Goal: Task Accomplishment & Management: Manage account settings

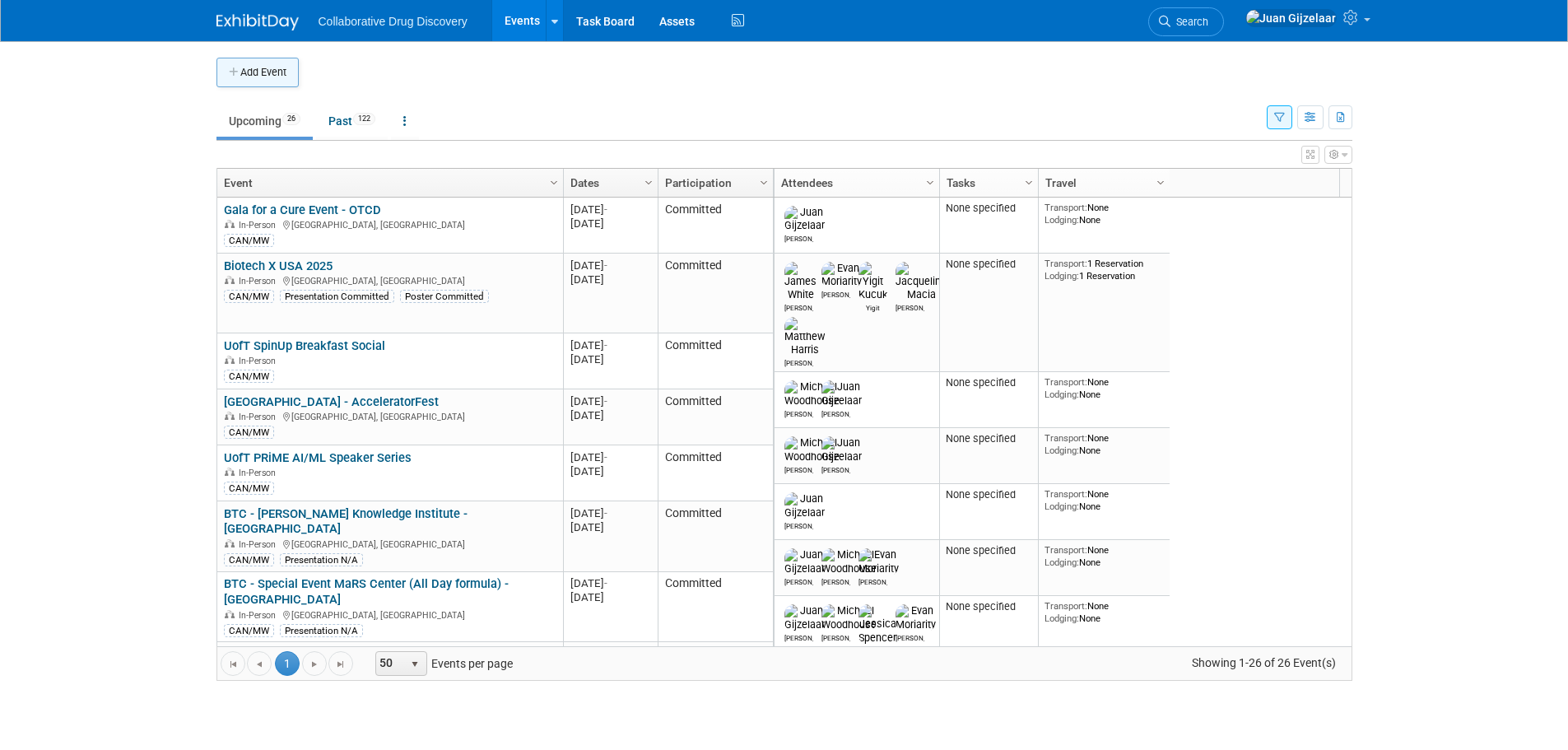
click at [261, 79] on button "Add Event" at bounding box center [258, 73] width 83 height 30
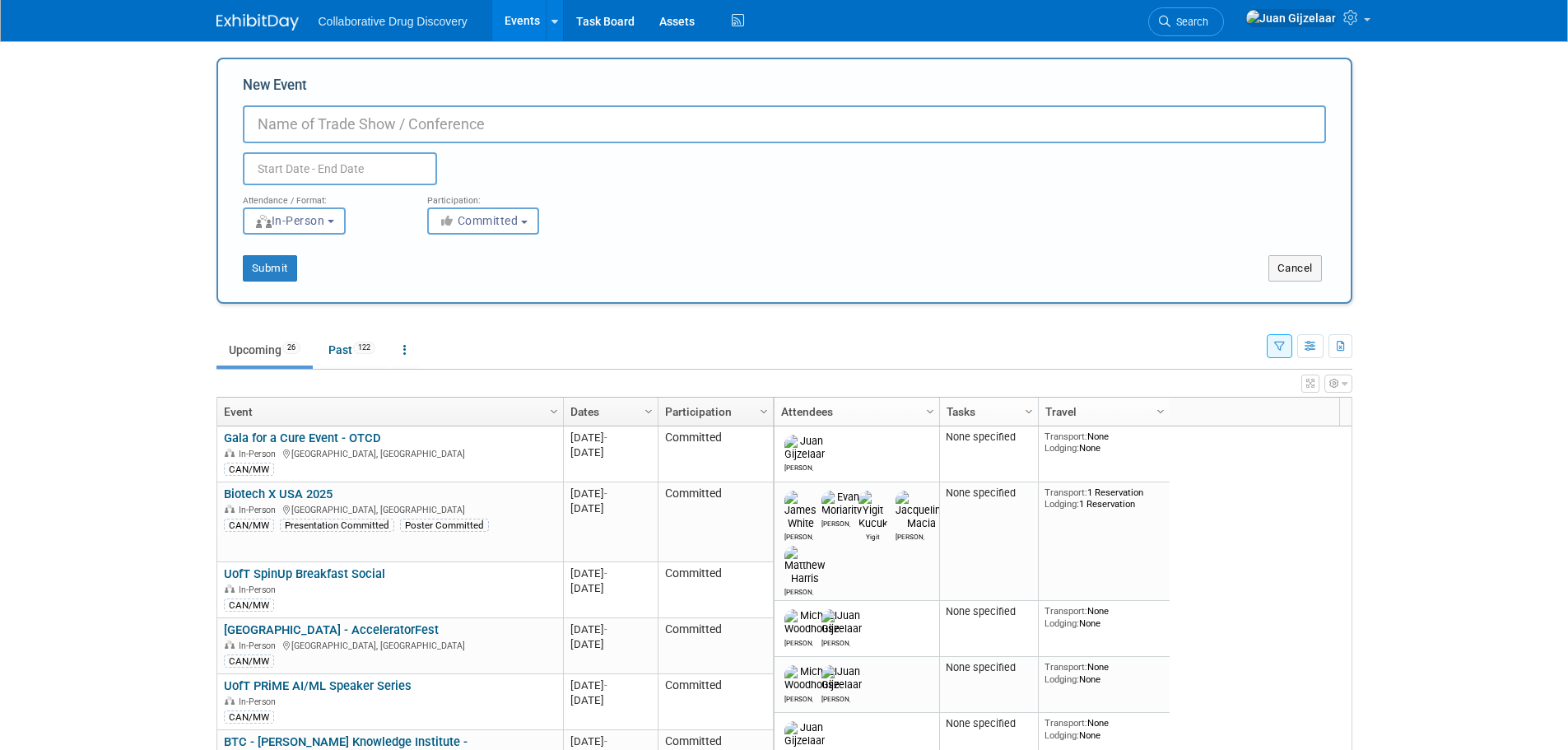
paste input "OBIO’s Annual Public Meeting & Reception 2025"
type input "OBIO’s Annual Public Meeting & Reception 2025"
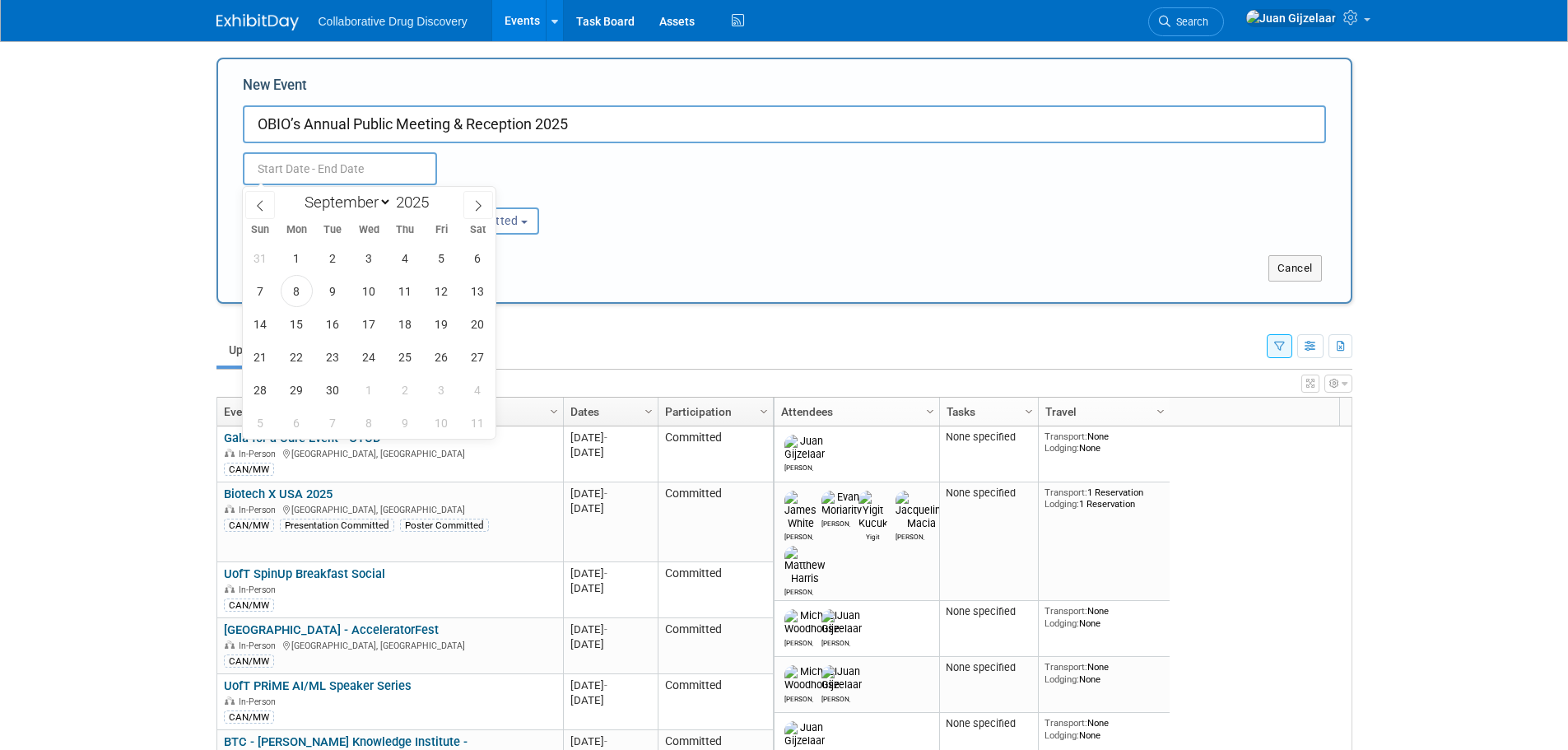
click at [316, 171] on input "text" at bounding box center [339, 168] width 194 height 32
click at [339, 325] on span "16" at bounding box center [332, 324] width 32 height 32
click at [332, 324] on span "16" at bounding box center [332, 324] width 32 height 32
type input "[DATE] to [DATE]"
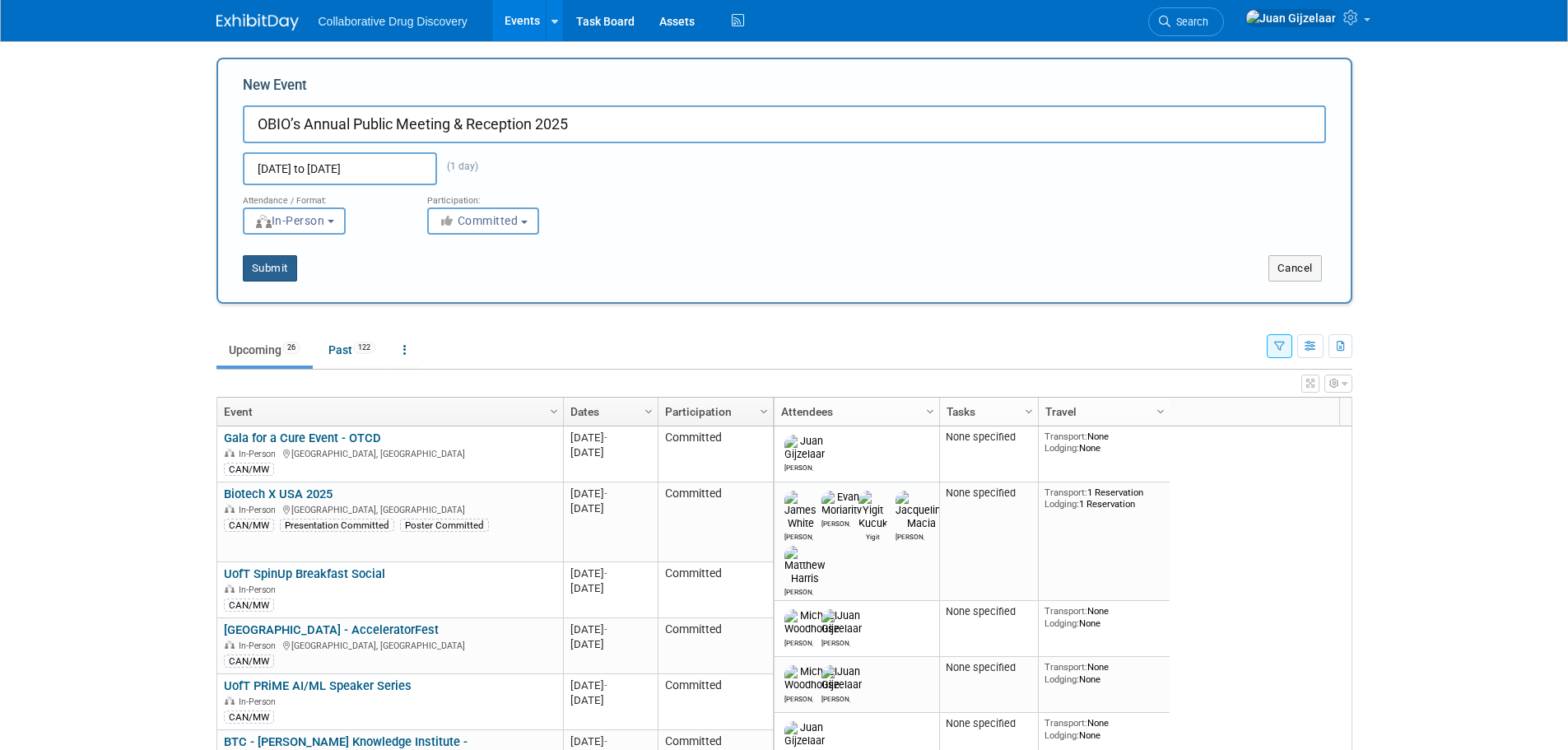
click at [277, 265] on button "Submit" at bounding box center [270, 268] width 54 height 27
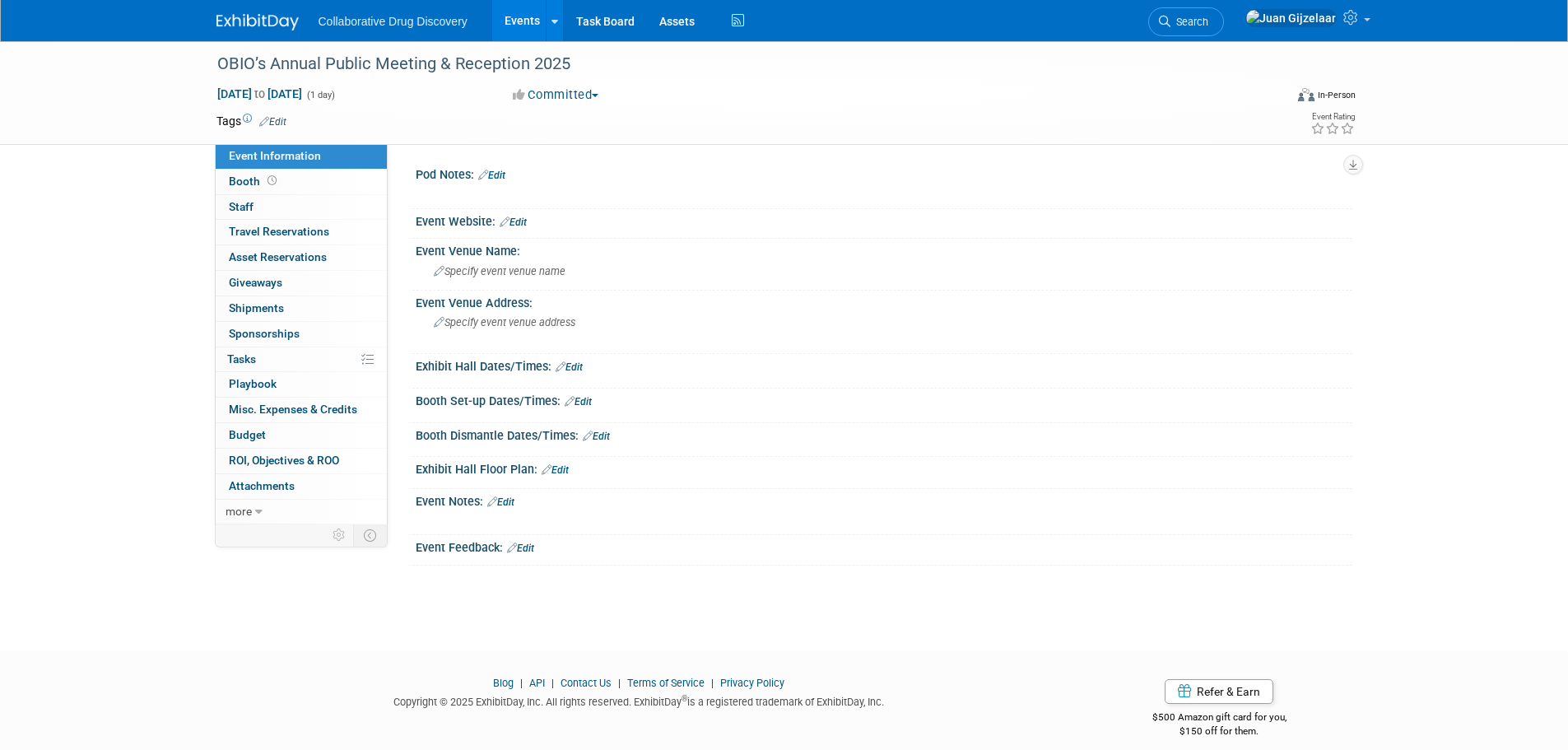
click at [275, 117] on link "Edit" at bounding box center [273, 122] width 28 height 12
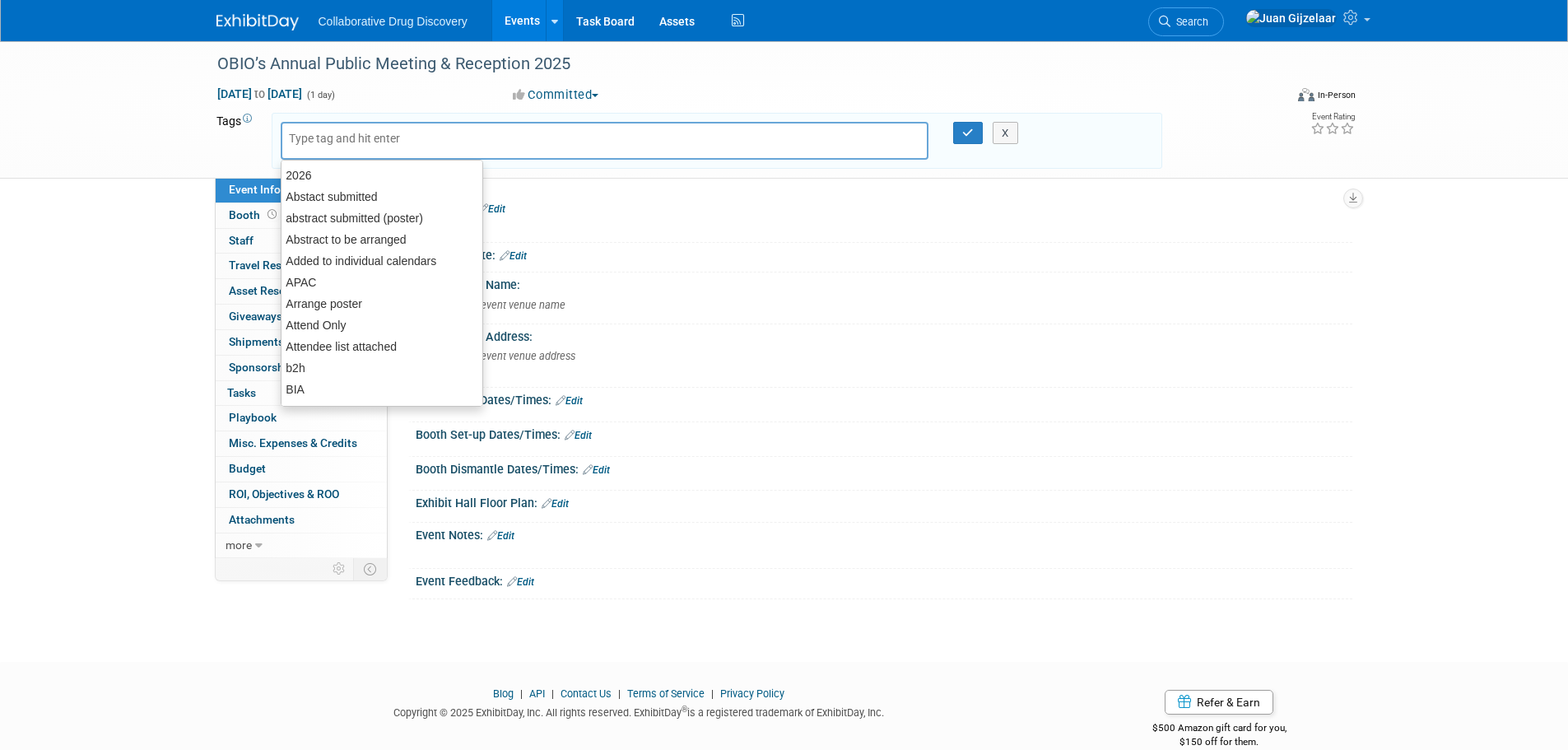
click at [324, 143] on input "text" at bounding box center [355, 138] width 132 height 17
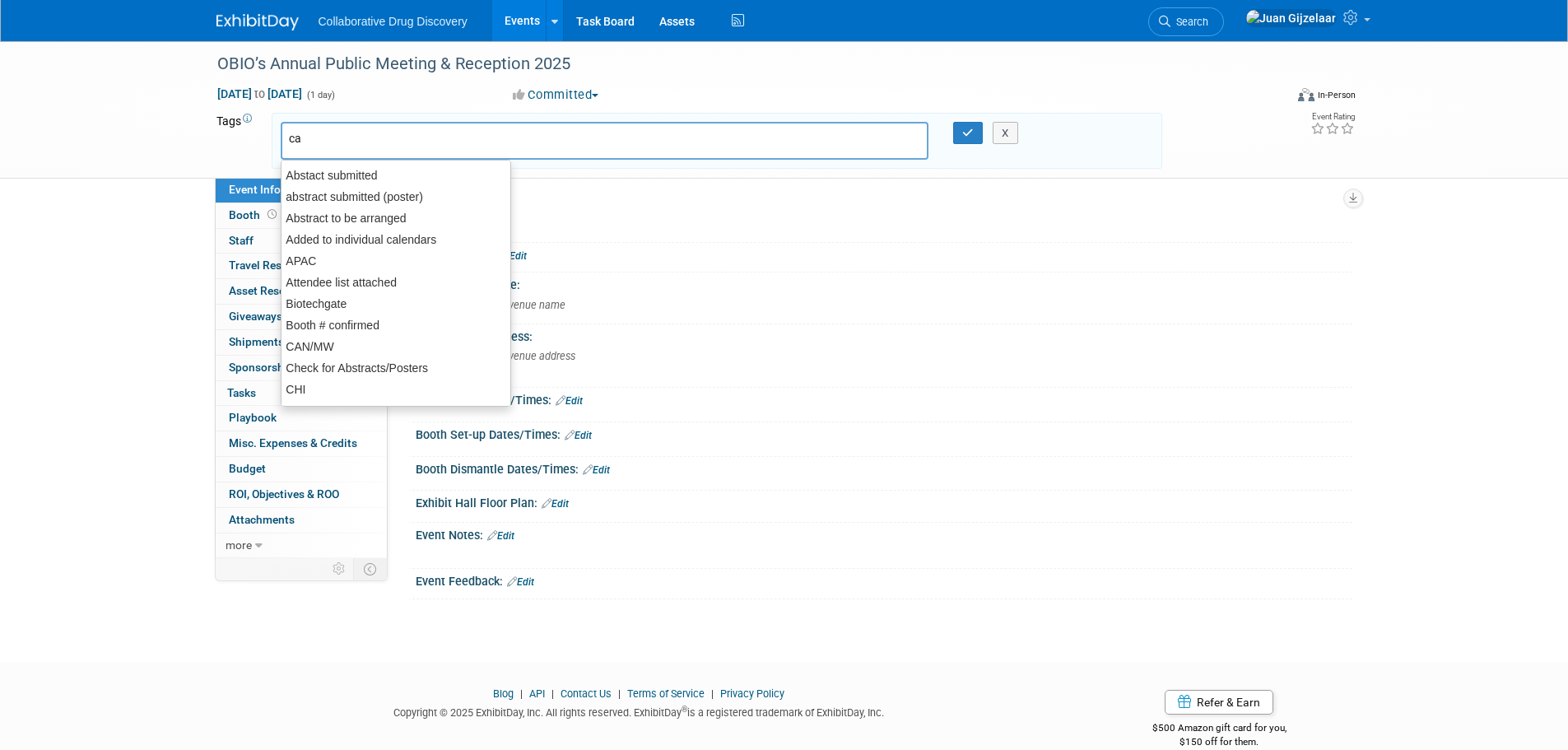
type input "can"
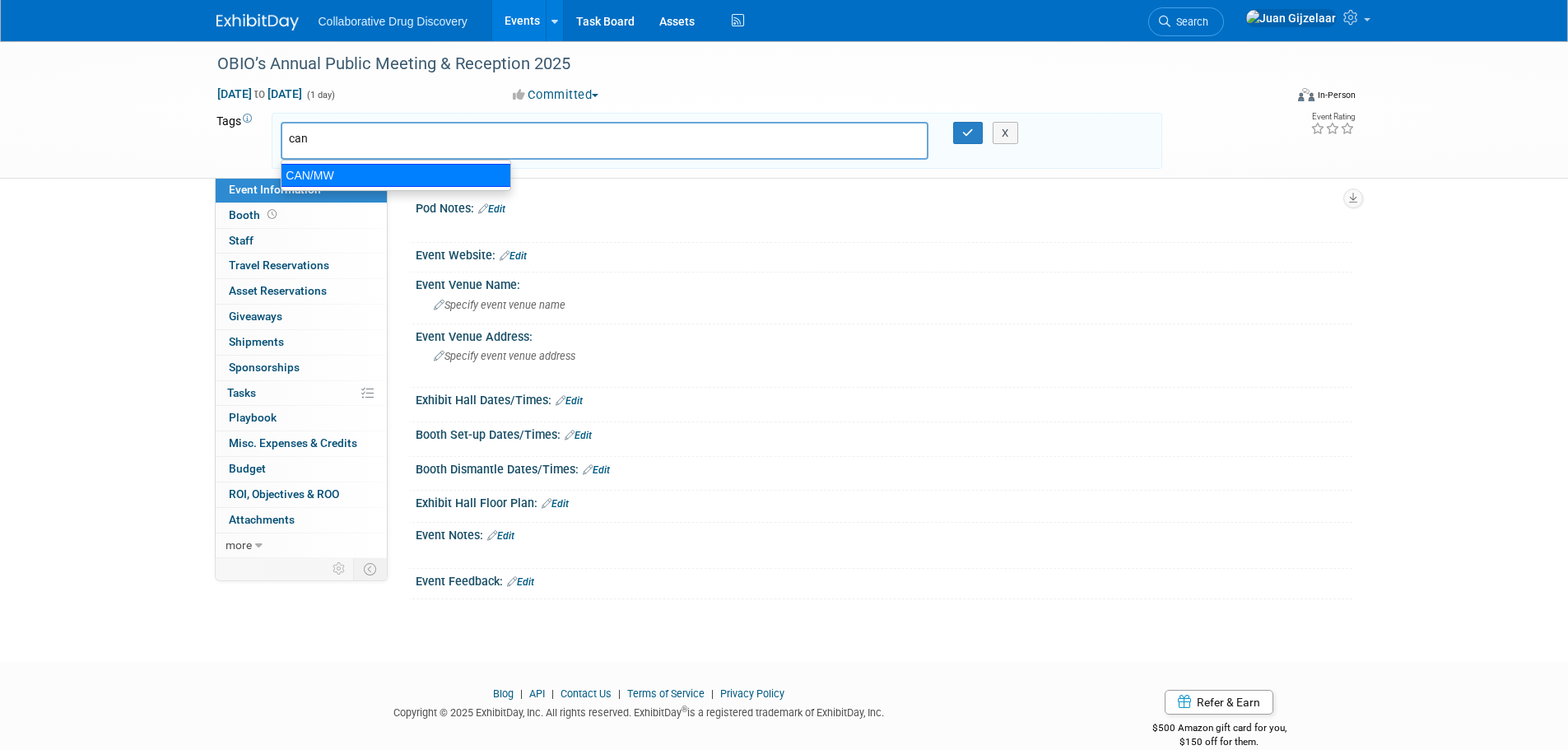
click at [330, 168] on div "CAN/MW" at bounding box center [395, 174] width 230 height 23
type input "CAN/MW"
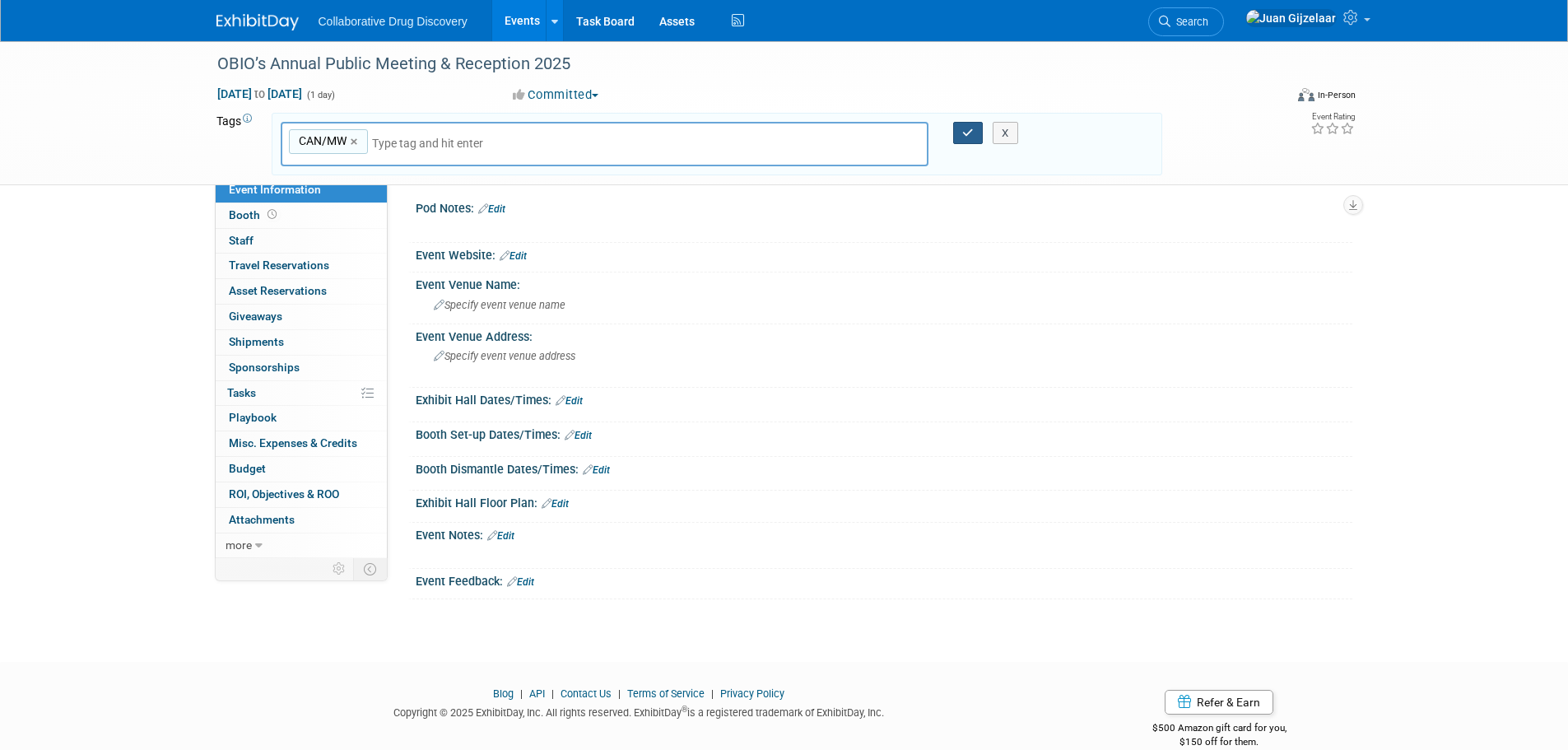
click at [959, 135] on button "button" at bounding box center [968, 133] width 30 height 23
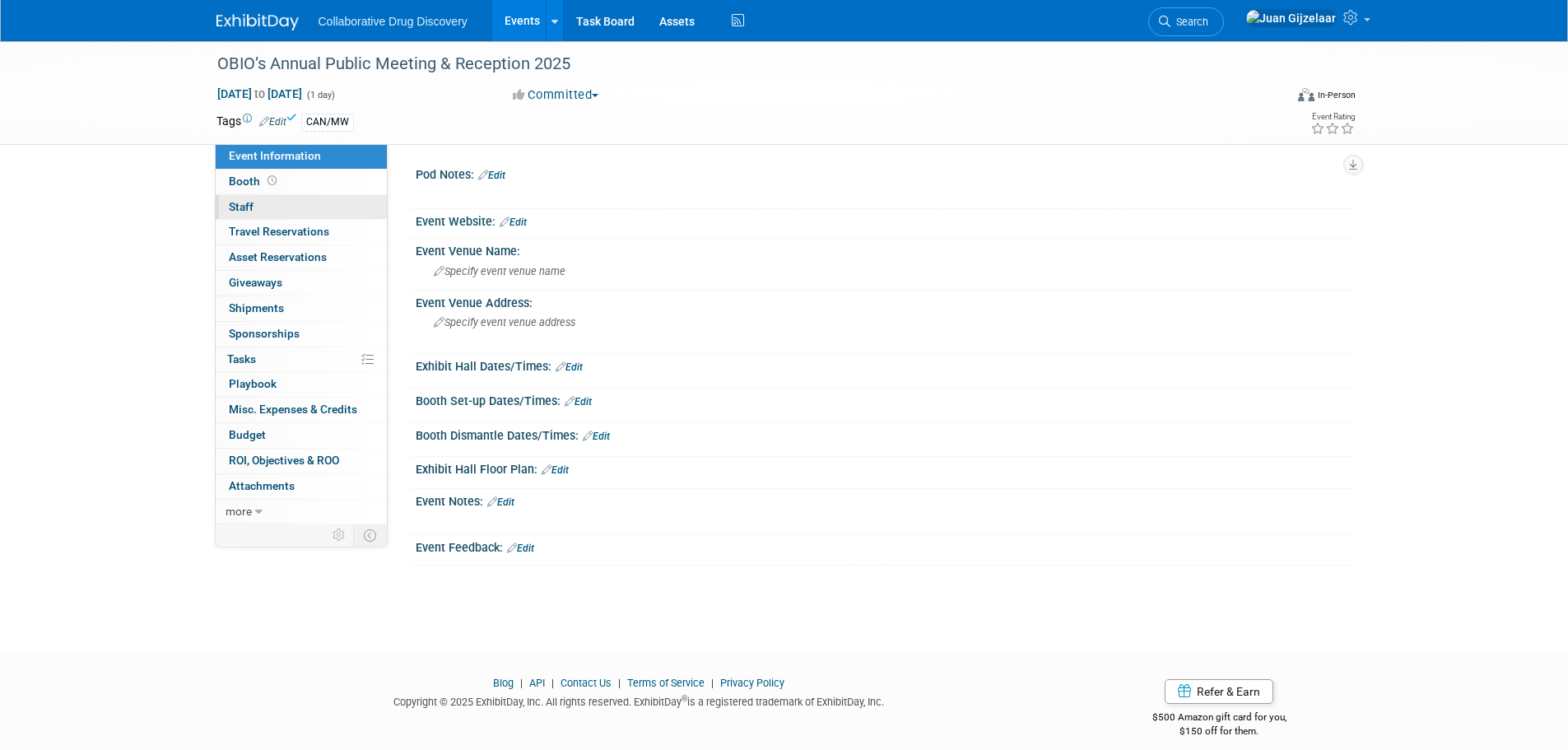
click at [244, 201] on span "Staff 0" at bounding box center [241, 206] width 25 height 13
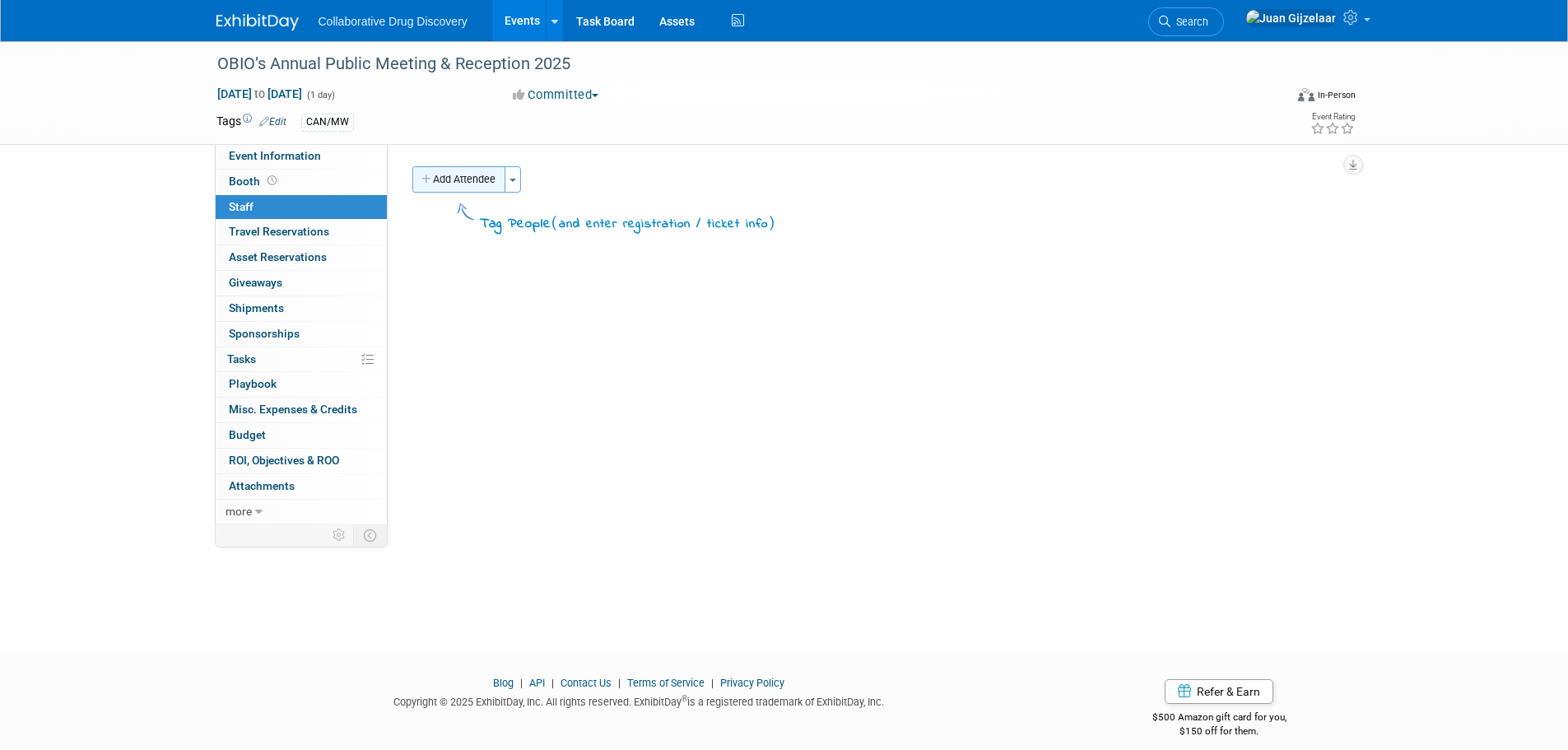
click at [453, 179] on button "Add Attendee" at bounding box center [458, 179] width 93 height 27
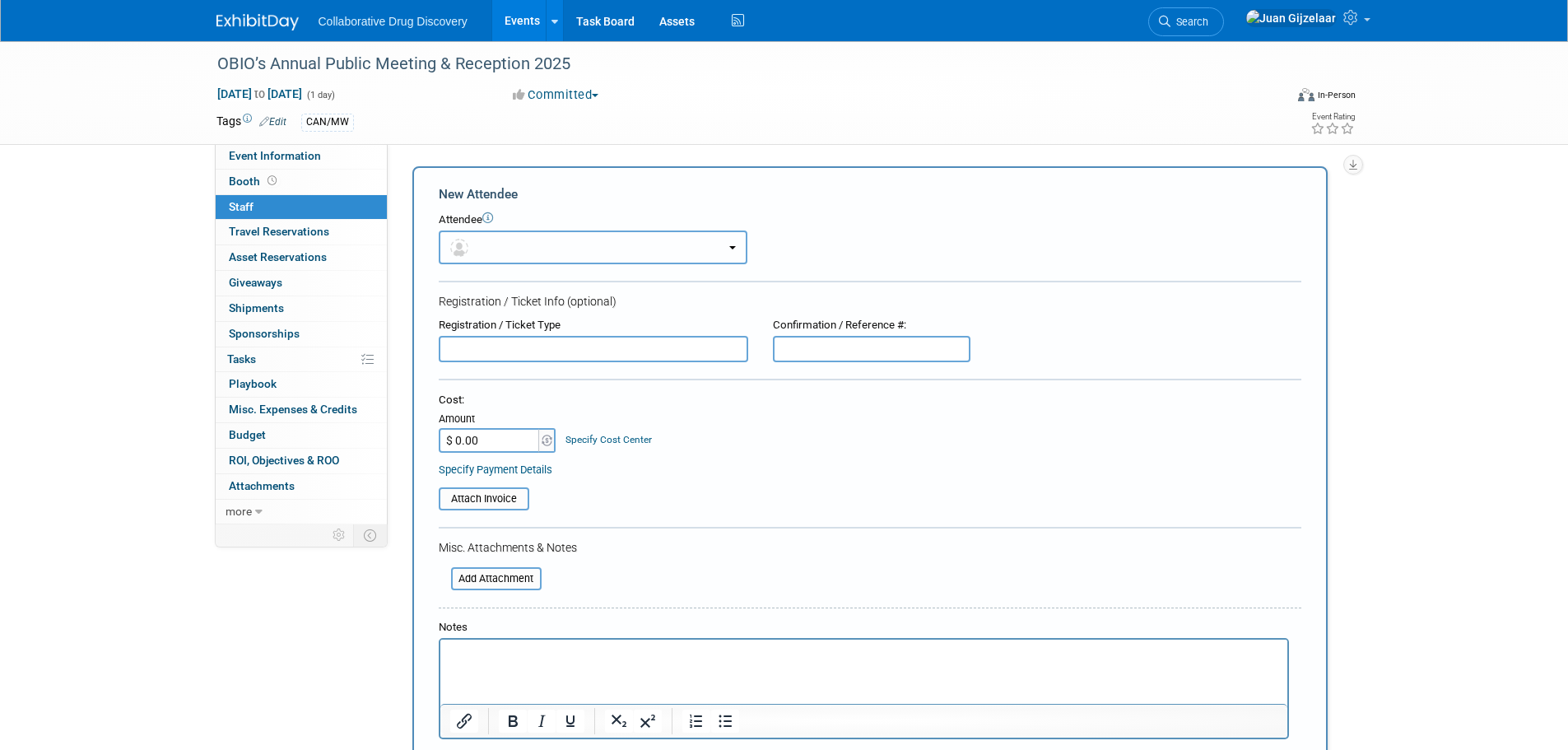
click at [498, 239] on button "button" at bounding box center [593, 247] width 309 height 33
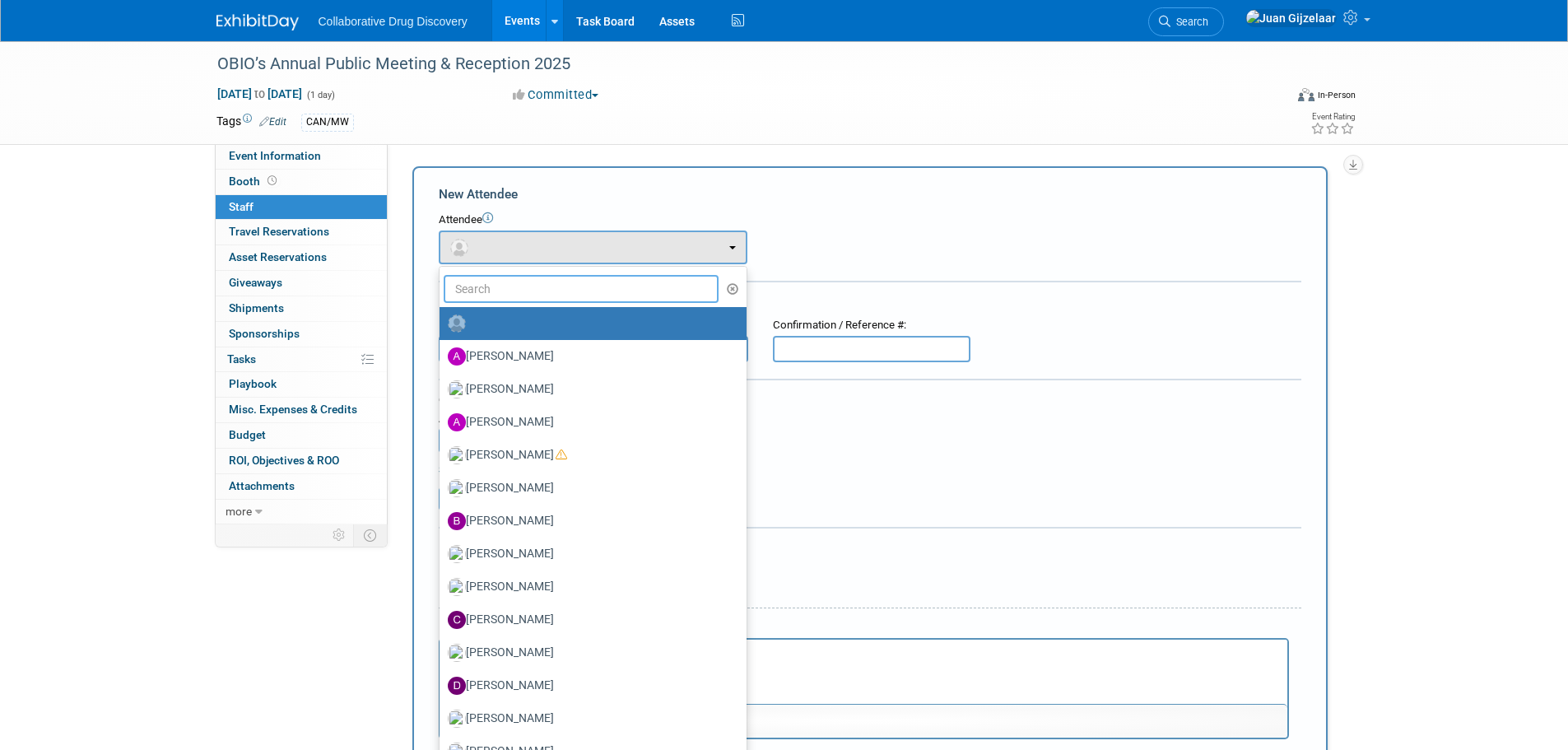
click at [529, 279] on input "text" at bounding box center [581, 288] width 275 height 28
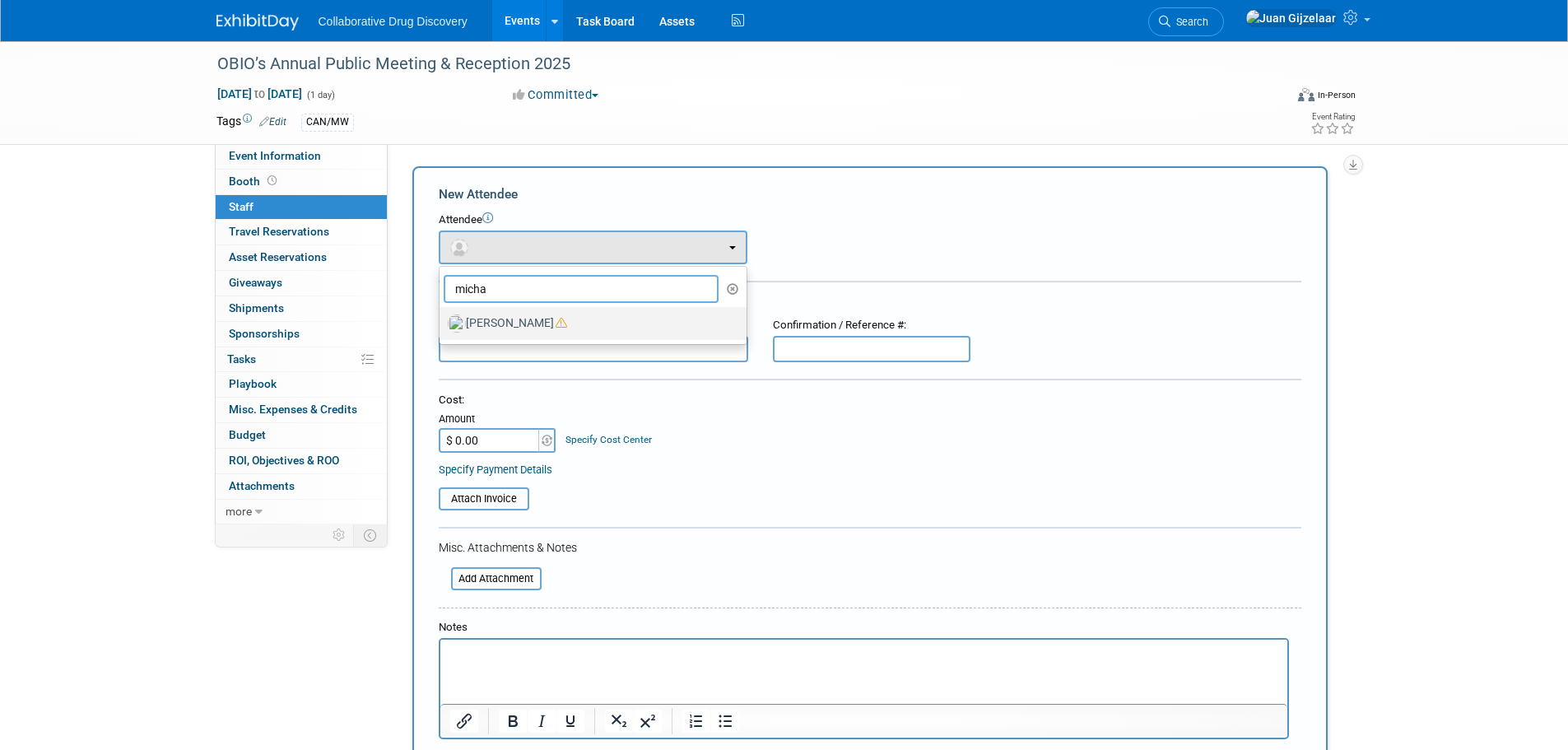
type input "micha"
click at [541, 325] on label "Michael Woodhouse" at bounding box center [588, 323] width 282 height 27
click at [442, 325] on input "Michael Woodhouse" at bounding box center [436, 321] width 11 height 11
select select "c3e81ee7-1082-46ec-8c9d-fb36e02a9795"
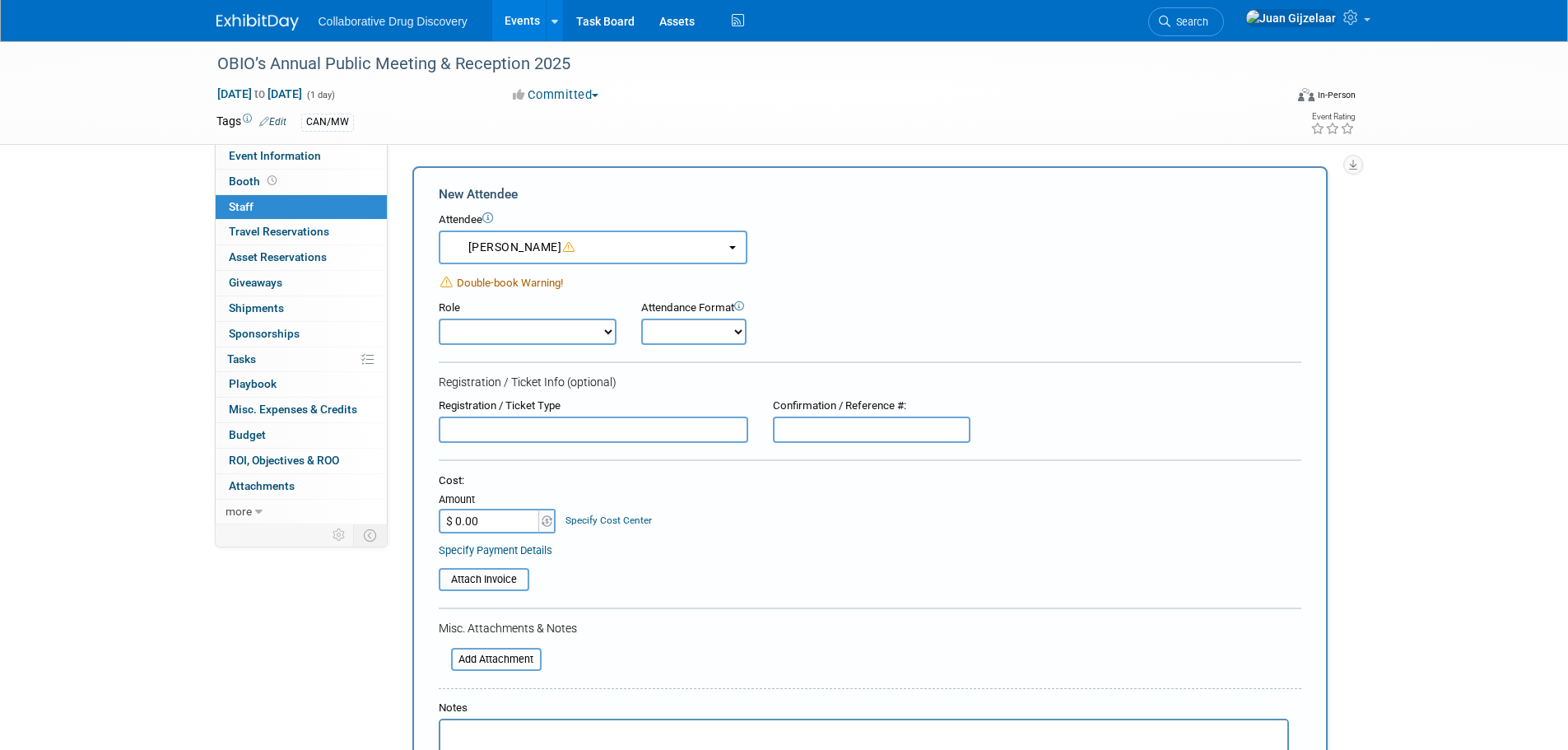
click at [528, 333] on select "Considering Demonstrator Host Planner Presenter Sales Representative Set-up/Dis…" at bounding box center [527, 332] width 178 height 27
select select "4"
click at [439, 319] on select "Considering Demonstrator Host Planner Presenter Sales Representative Set-up/Dis…" at bounding box center [527, 332] width 178 height 27
click at [672, 328] on select "Onsite Remote" at bounding box center [694, 332] width 105 height 27
select select "1"
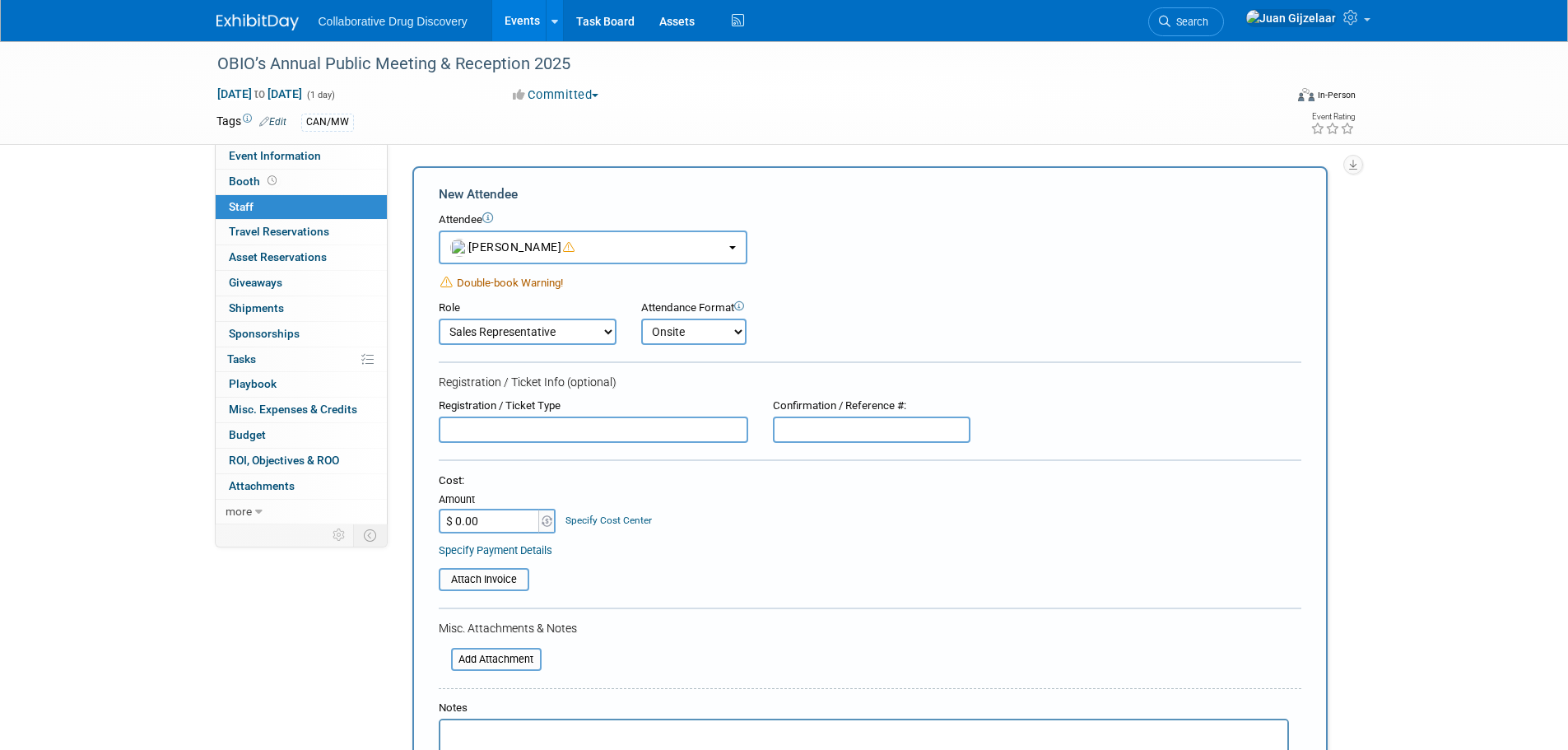
click at [641, 319] on select "Onsite Remote" at bounding box center [694, 332] width 105 height 27
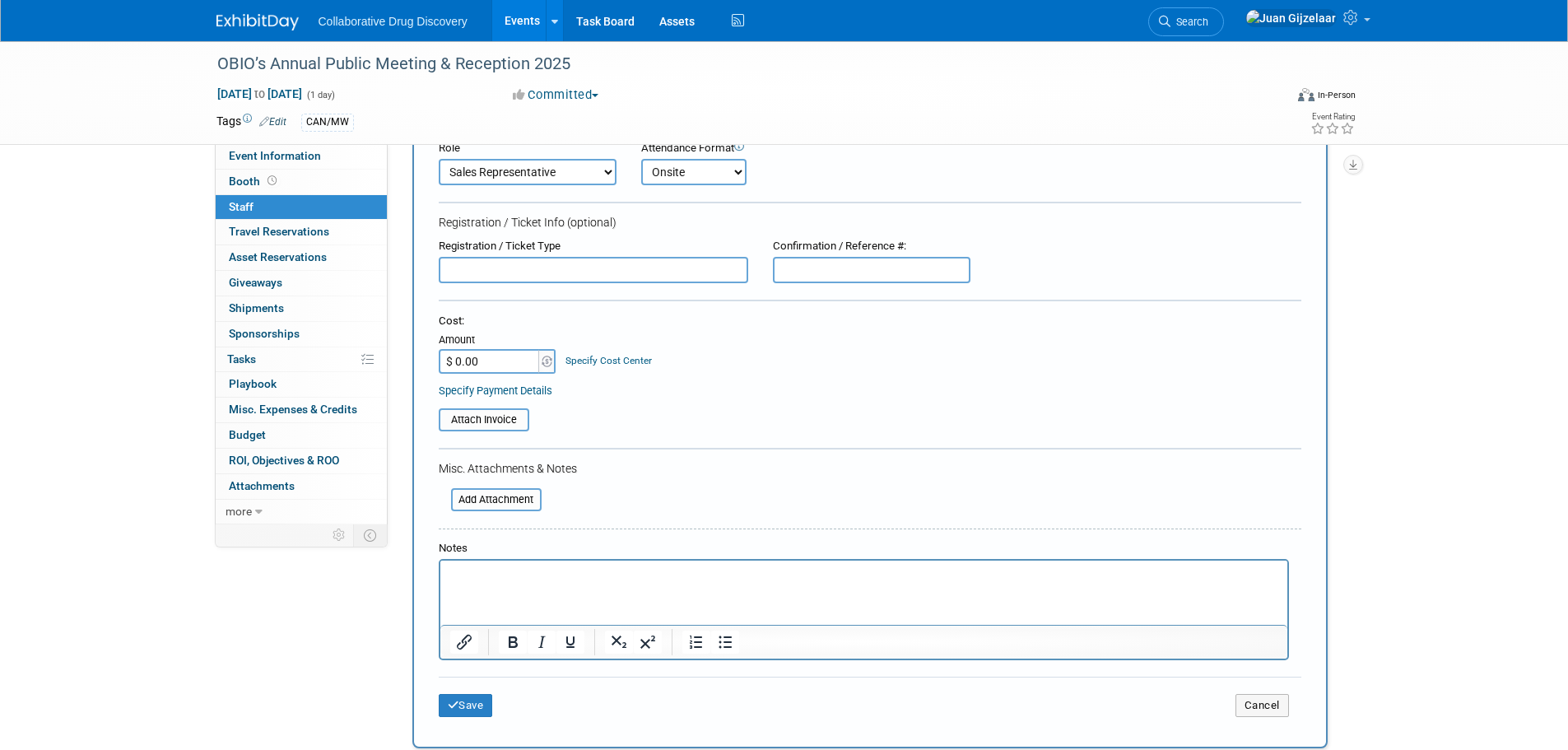
scroll to position [164, 0]
click at [457, 359] on input "$ 0.00" at bounding box center [490, 356] width 103 height 25
type input "$ 40.00"
click at [713, 375] on div "Cost: Amount $ 40.00 Specify Cost Center Cost Center -- Not Specified --" at bounding box center [870, 350] width 863 height 84
click at [468, 700] on button "Save" at bounding box center [465, 700] width 54 height 23
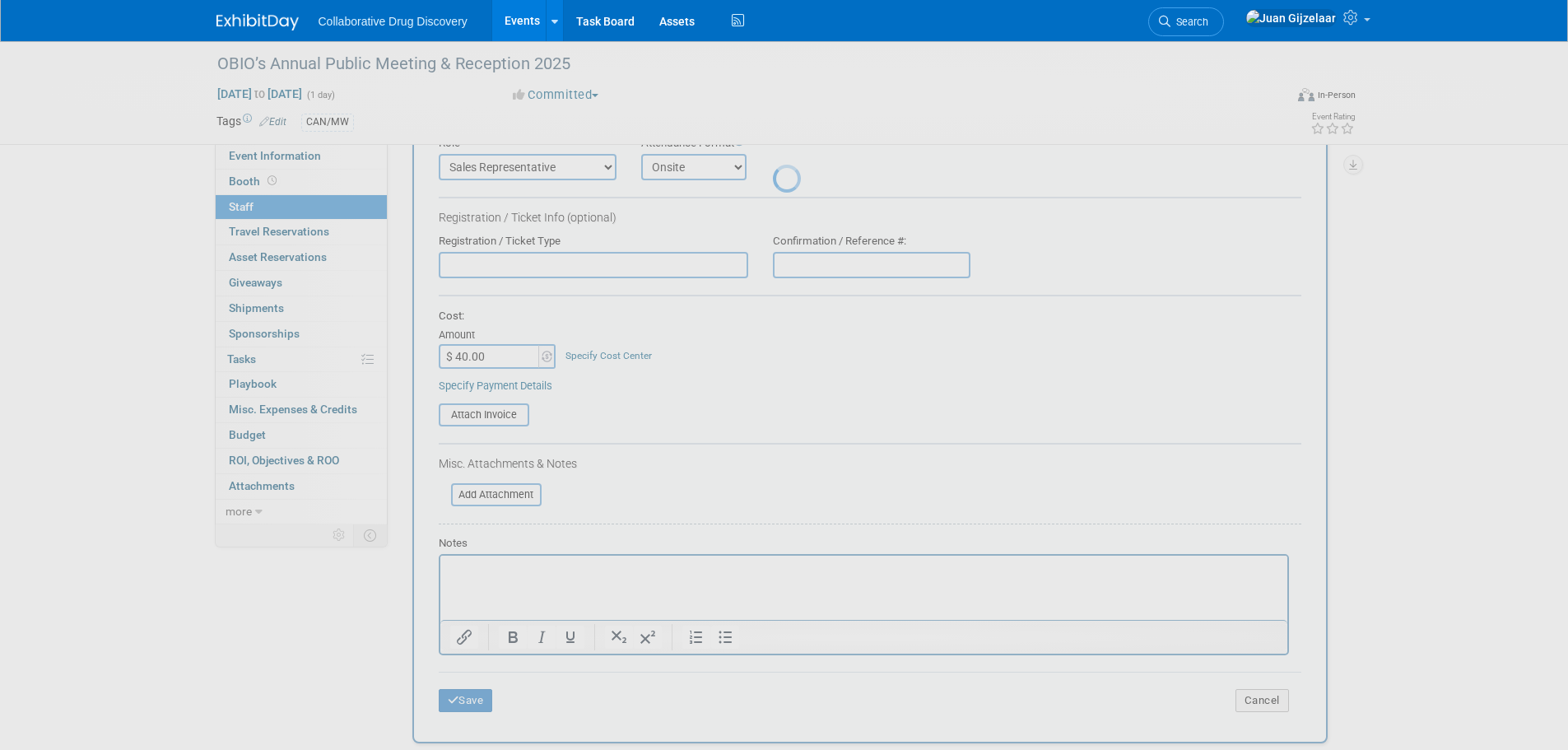
scroll to position [17, 0]
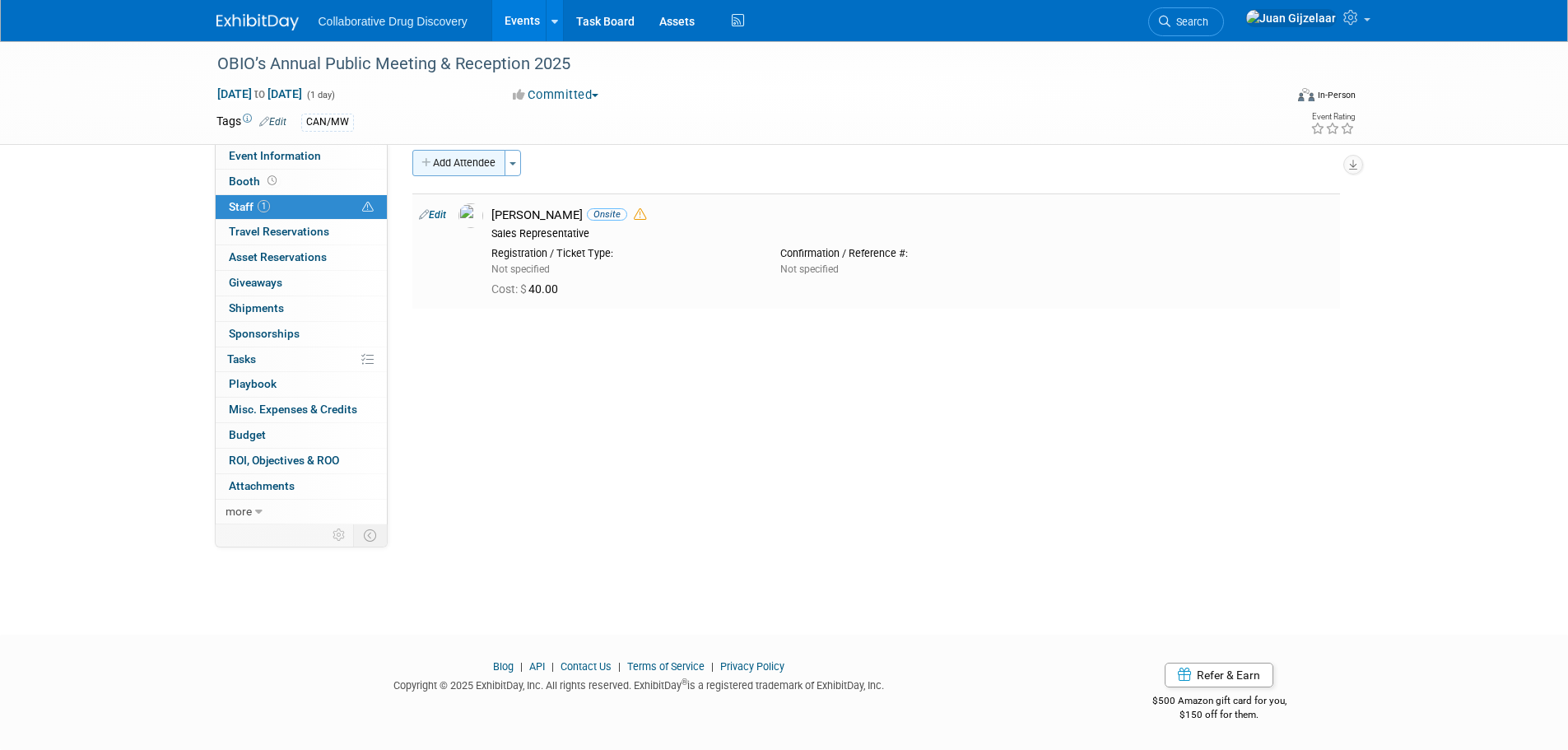
click at [451, 162] on button "Add Attendee" at bounding box center [458, 162] width 93 height 27
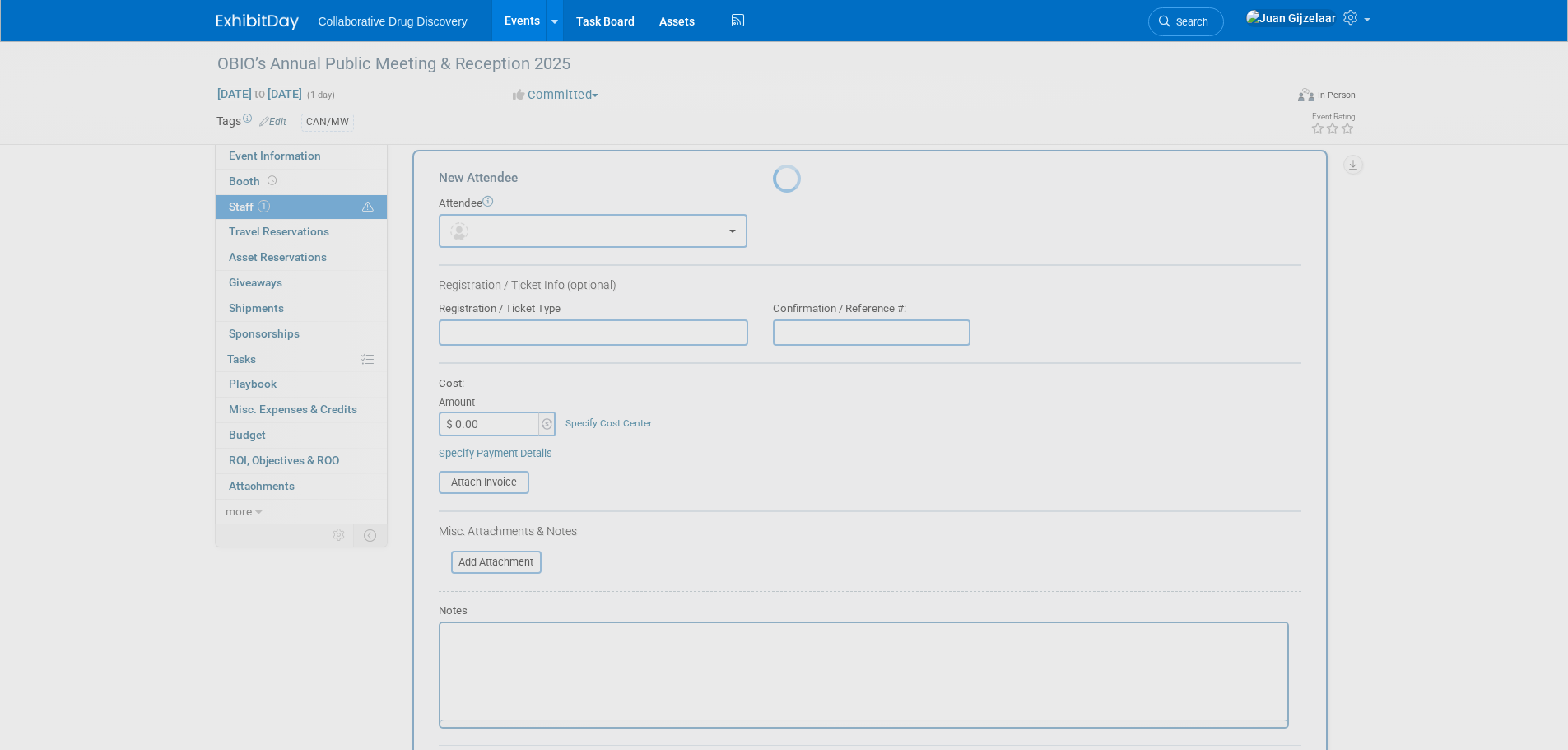
scroll to position [0, 0]
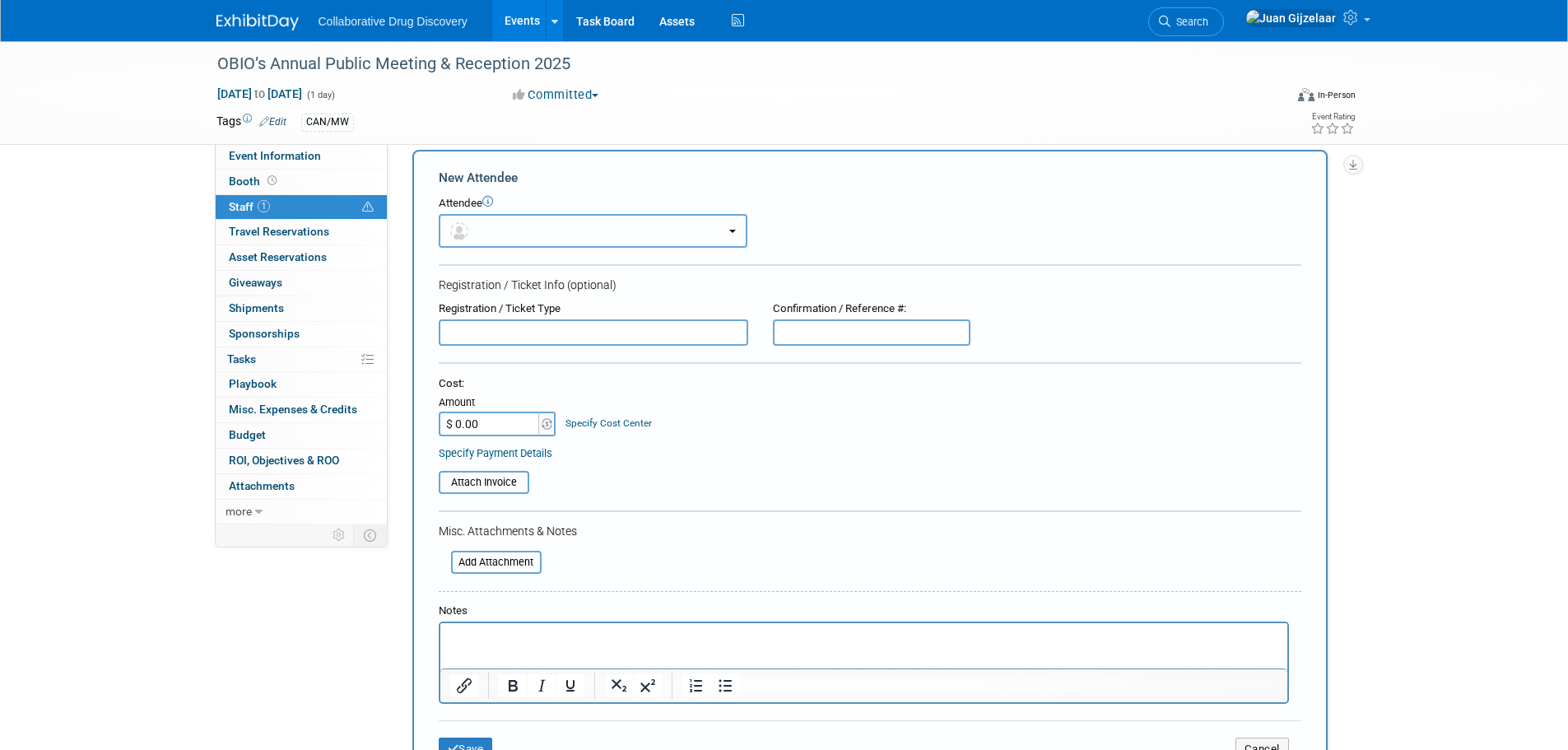
click at [455, 229] on img "button" at bounding box center [459, 231] width 18 height 18
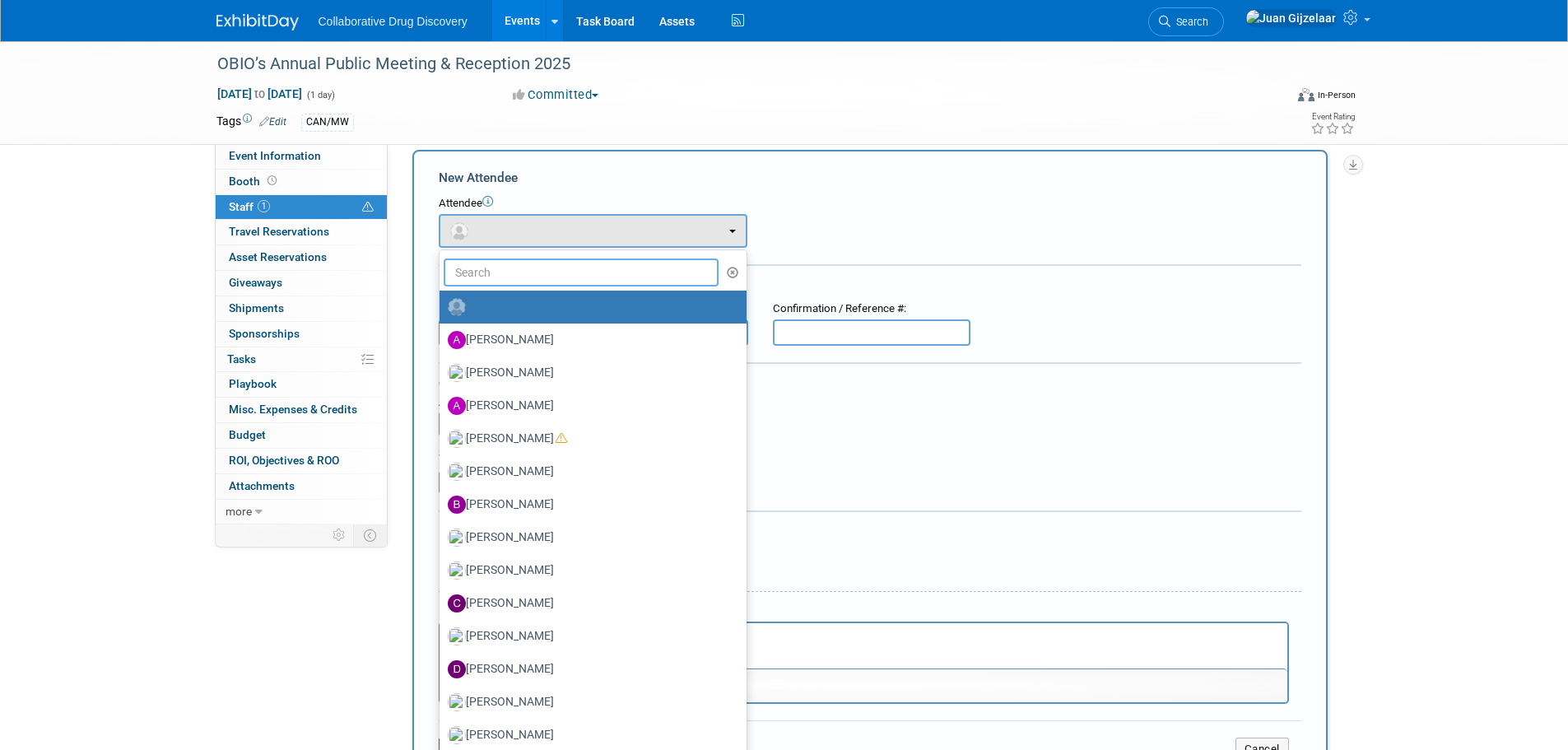
click at [567, 276] on input "text" at bounding box center [581, 273] width 275 height 28
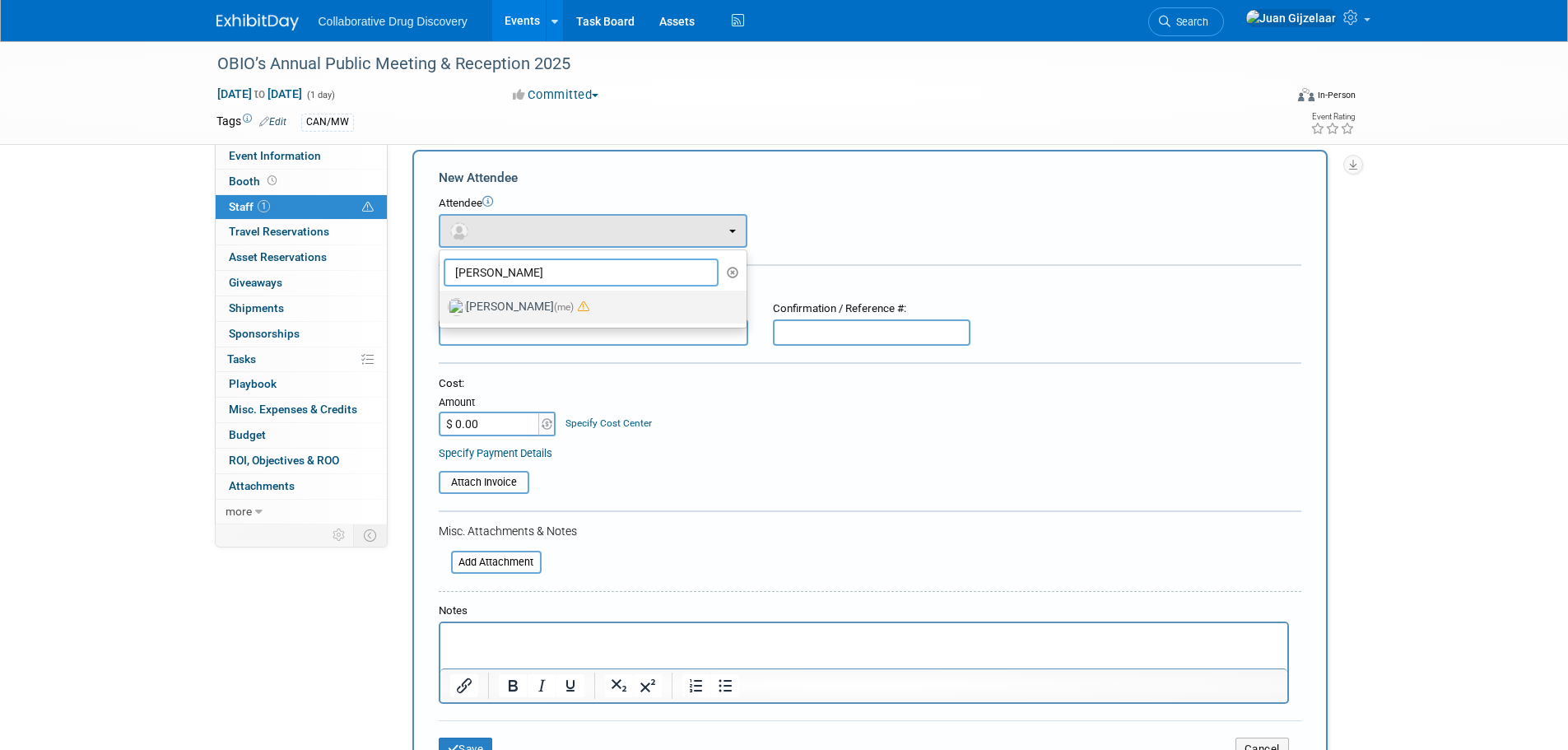
type input "juan"
click at [551, 299] on label "Juan Gijzelaar (me)" at bounding box center [588, 307] width 282 height 27
click at [442, 300] on input "Juan Gijzelaar (me)" at bounding box center [436, 305] width 11 height 11
select select "b961d4fc-704f-4e20-acee-990297b6cd45"
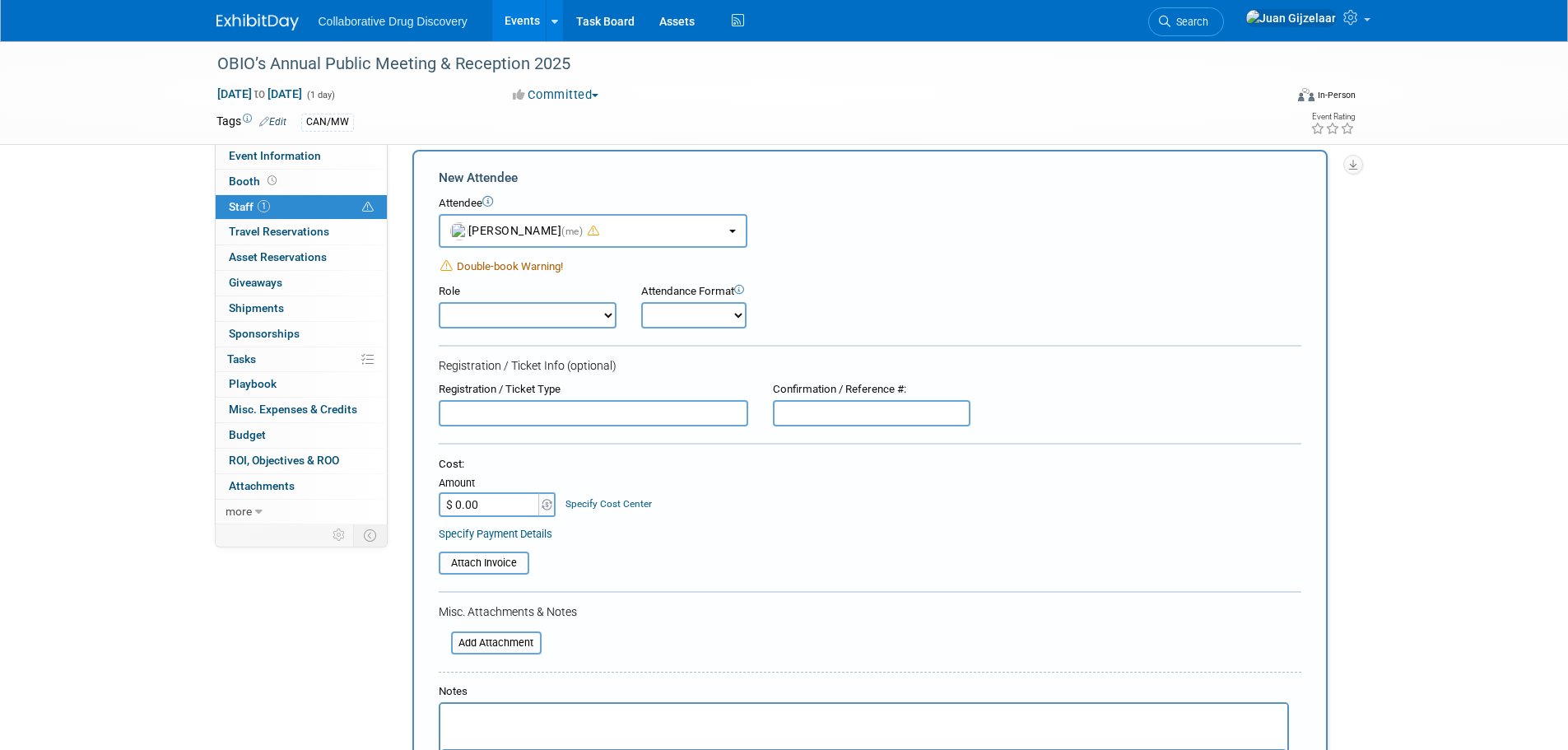
click at [551, 325] on select "Considering Demonstrator Host Planner Presenter Sales Representative Set-up/Dis…" at bounding box center [527, 315] width 178 height 27
select select "4"
click at [439, 302] on select "Considering Demonstrator Host Planner Presenter Sales Representative Set-up/Dis…" at bounding box center [527, 315] width 178 height 27
drag, startPoint x: 723, startPoint y: 315, endPoint x: 717, endPoint y: 320, distance: 7.8
click at [723, 315] on select "Onsite Remote" at bounding box center [694, 315] width 105 height 27
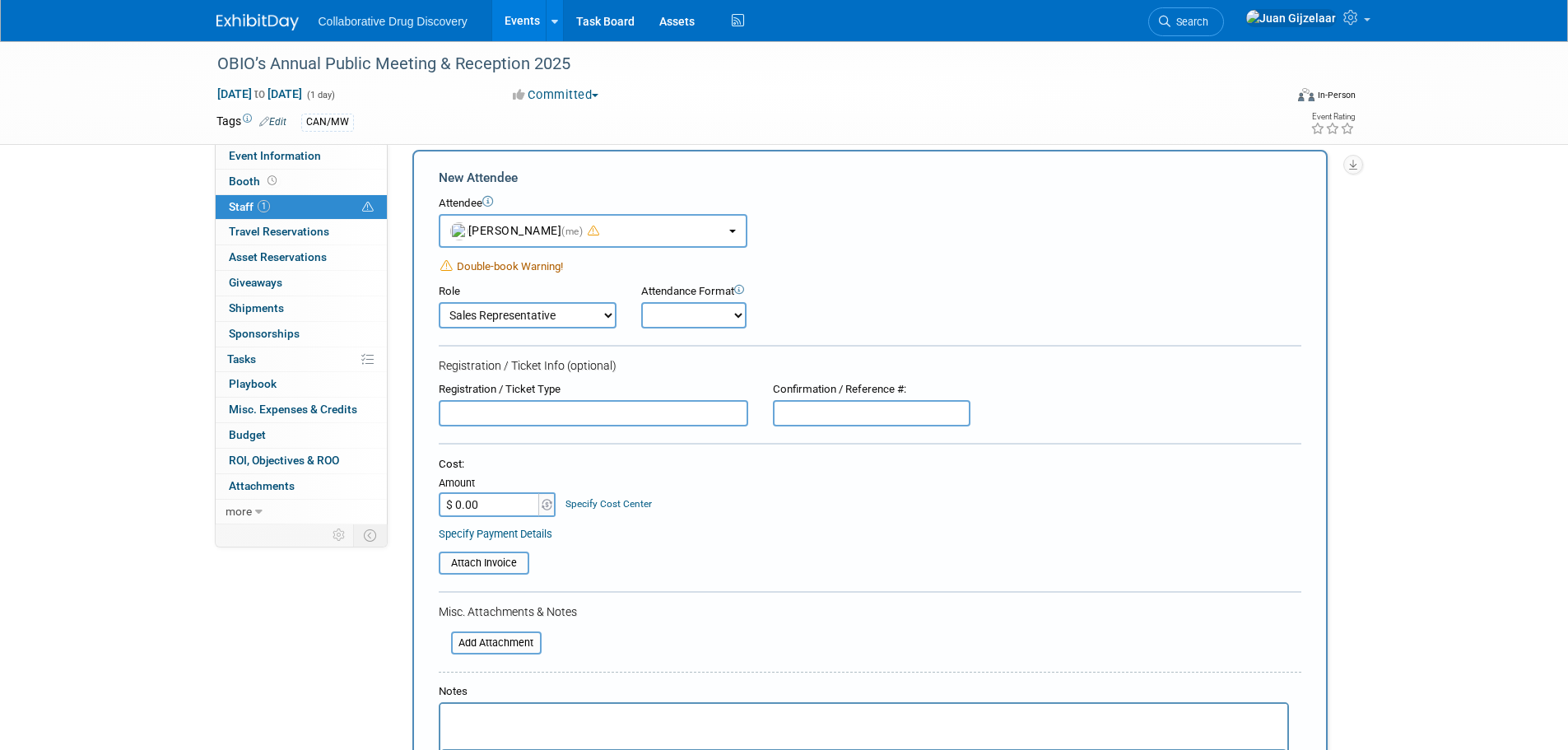
select select "1"
click at [641, 302] on select "Onsite Remote" at bounding box center [694, 315] width 105 height 27
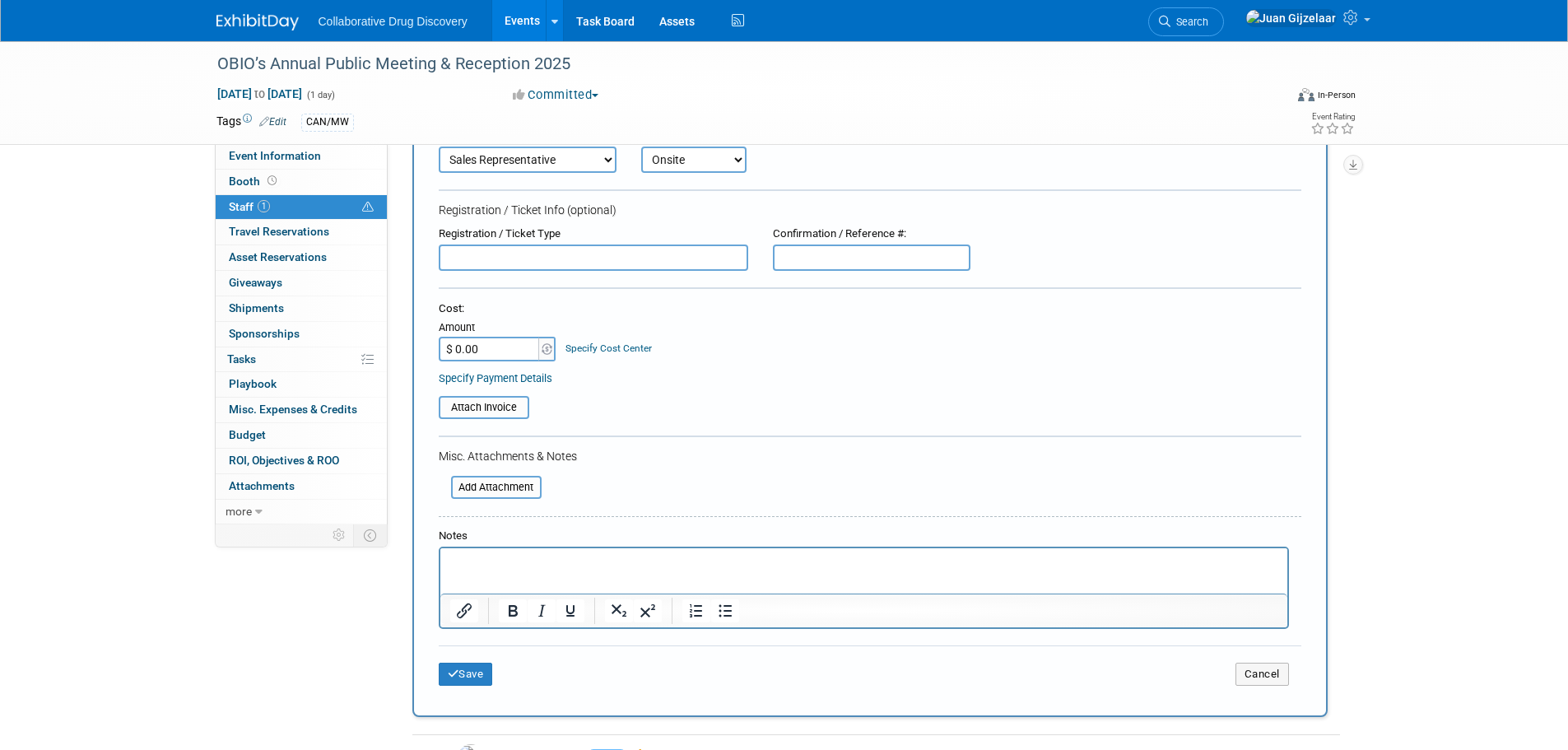
scroll to position [181, 0]
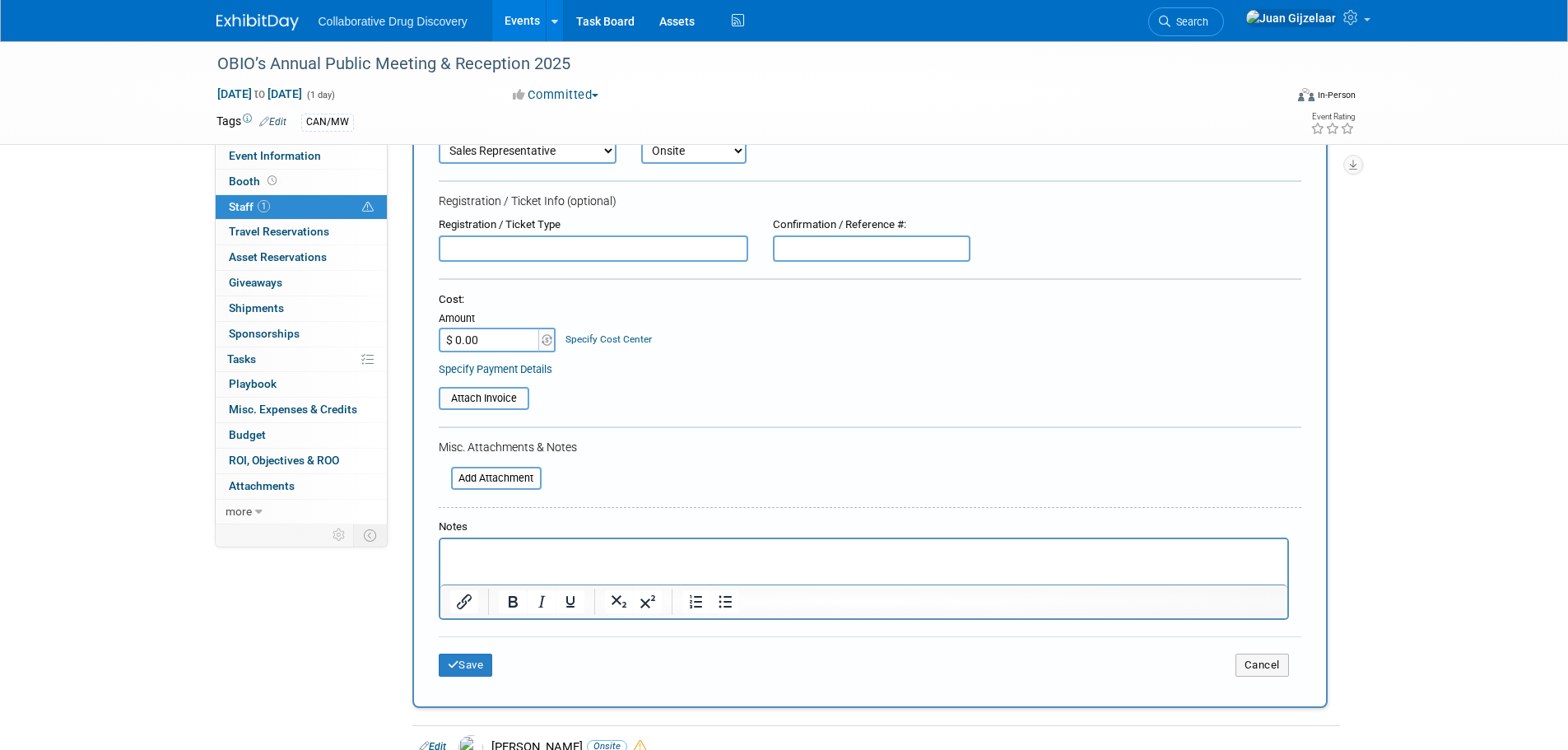
click at [465, 332] on input "$ 0.00" at bounding box center [490, 340] width 103 height 25
type input "$ 40.00"
click at [471, 662] on button "Save" at bounding box center [465, 664] width 54 height 23
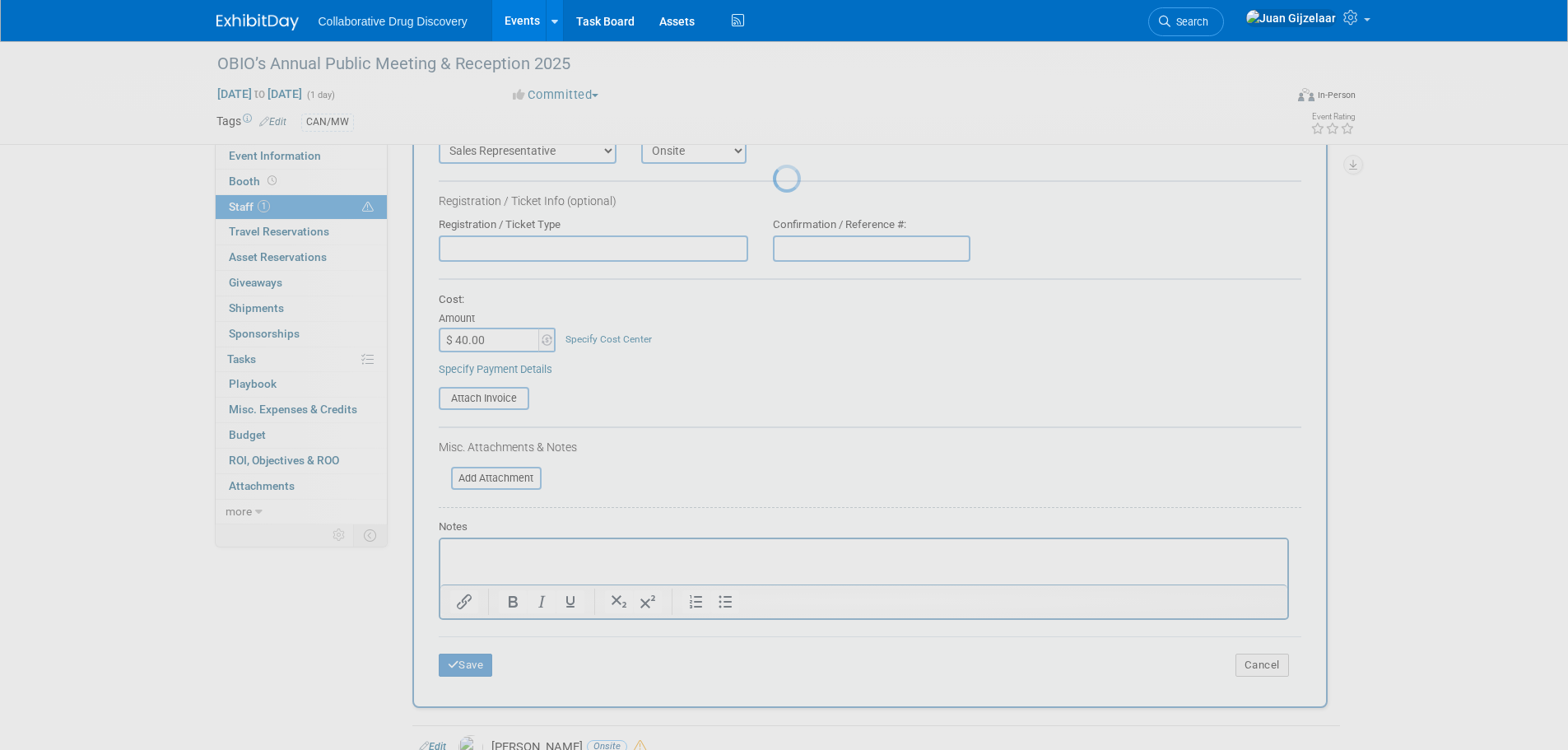
scroll to position [17, 0]
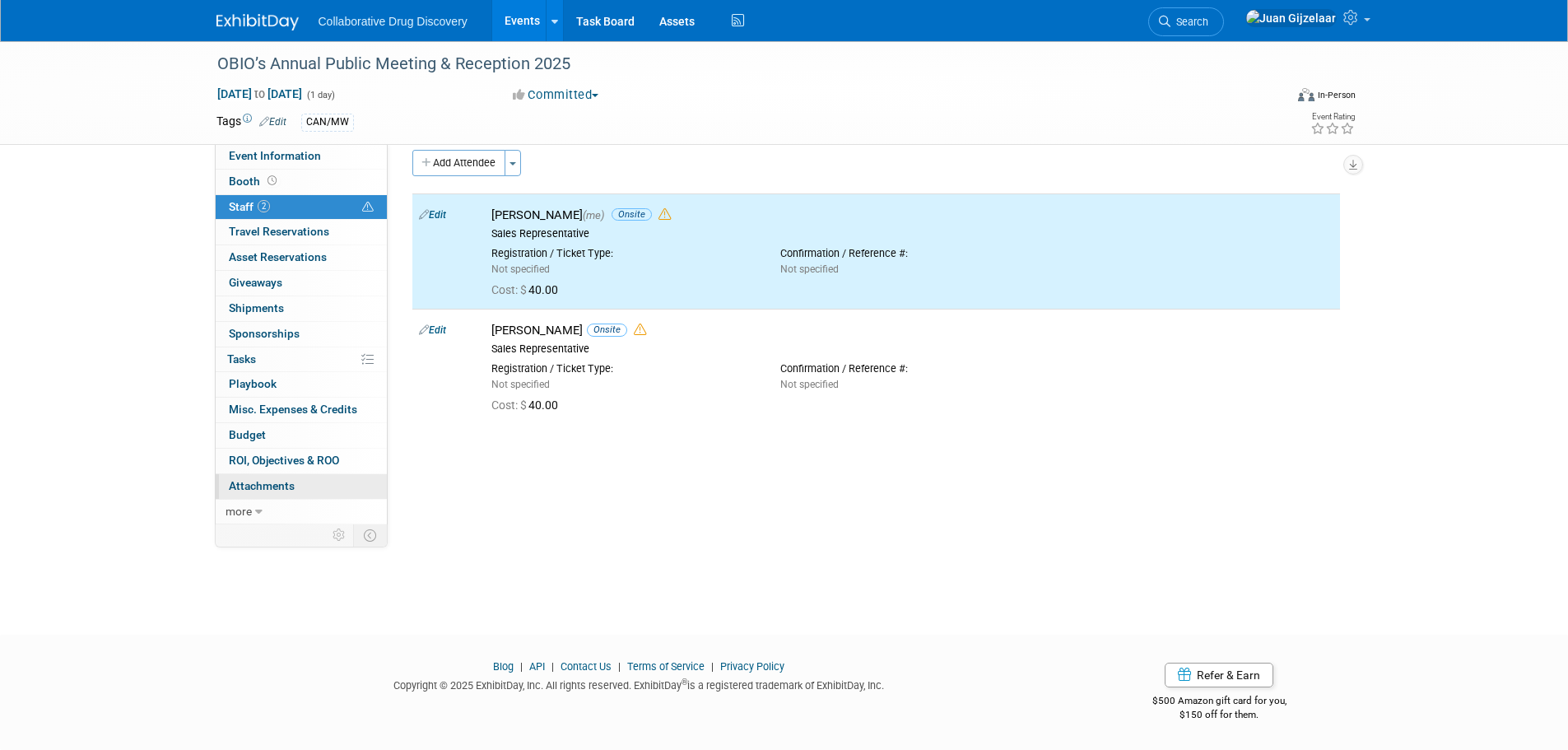
click at [267, 486] on span "Attachments 0" at bounding box center [262, 485] width 66 height 13
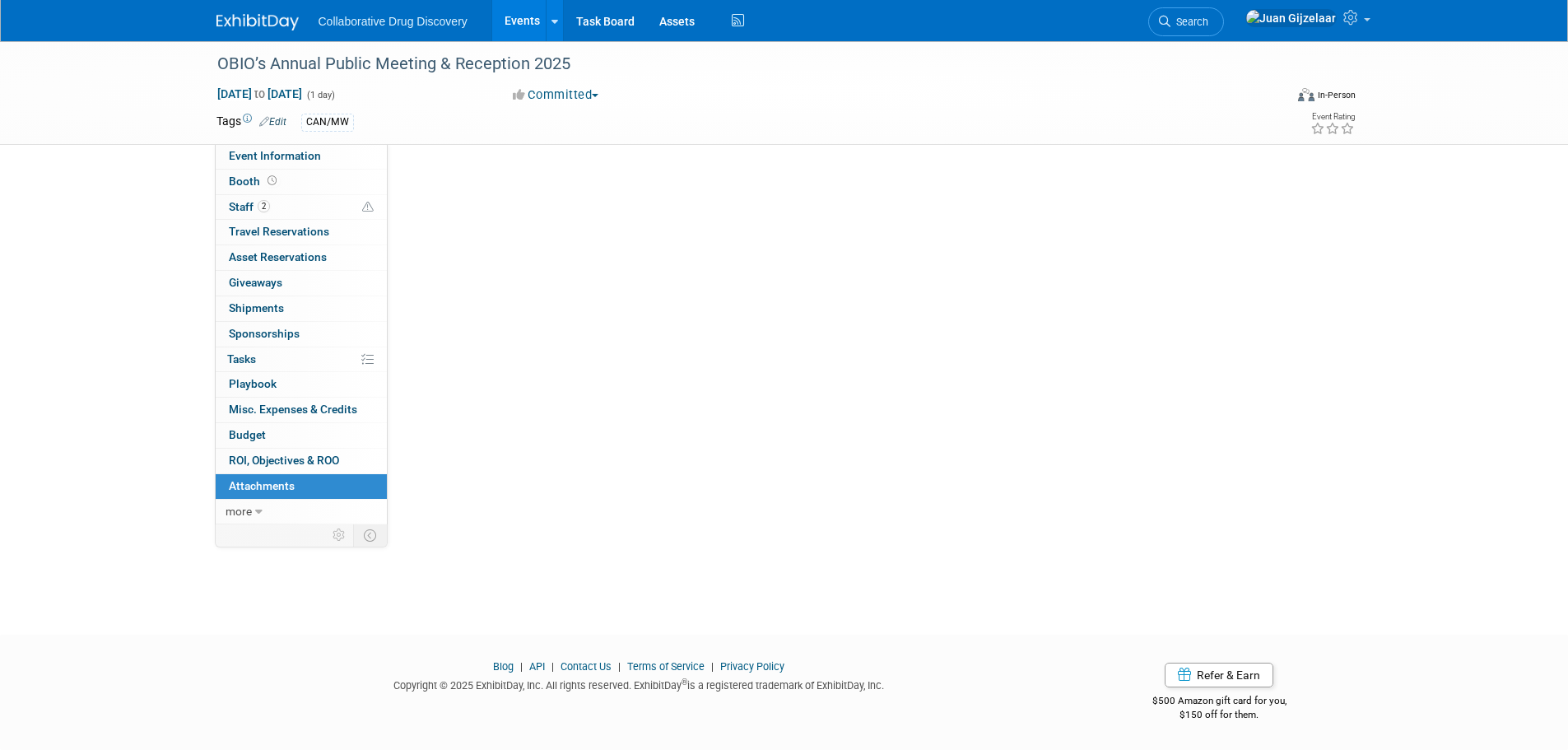
scroll to position [0, 0]
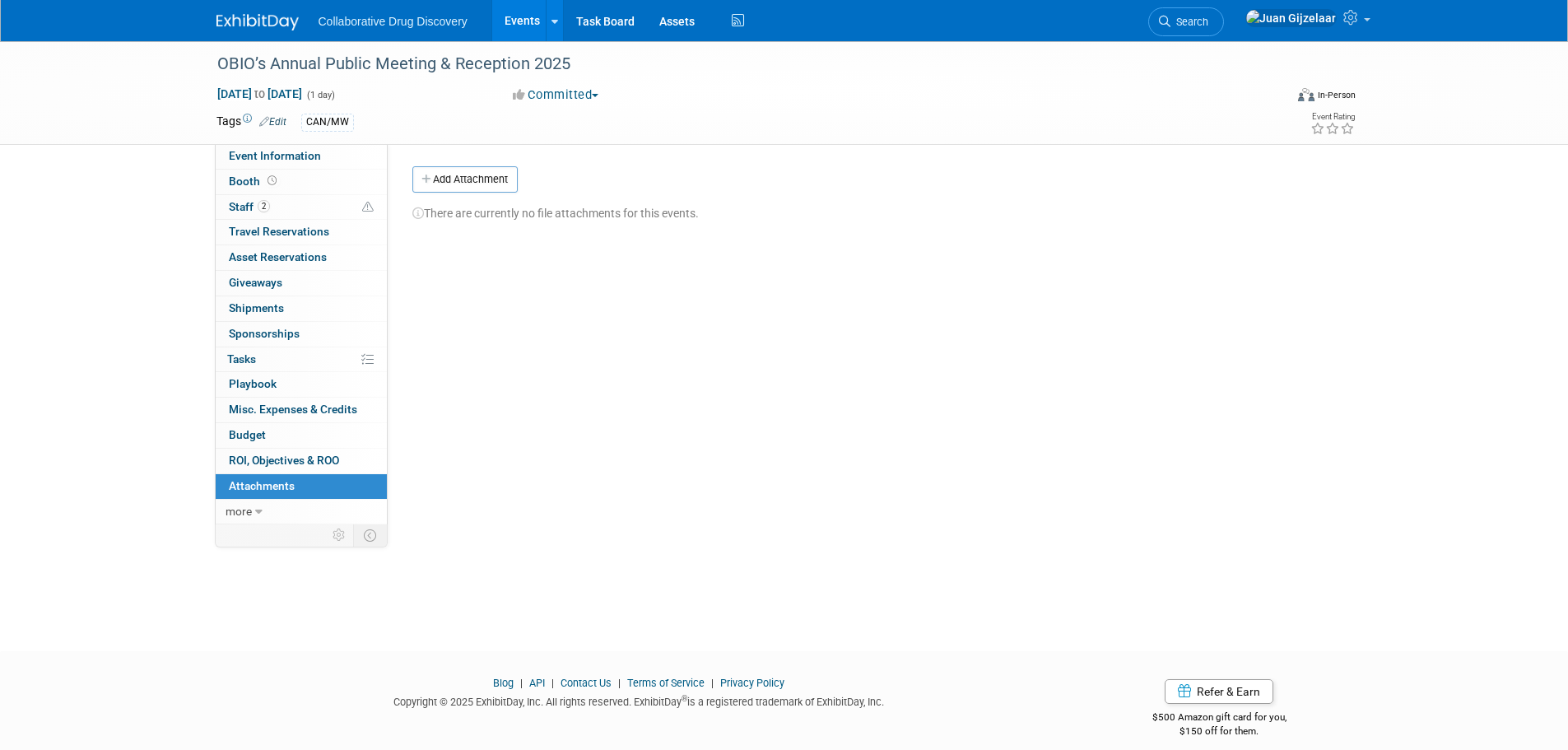
click at [476, 193] on div "There are currently no file attachments for this events." at bounding box center [875, 207] width 928 height 29
click at [476, 185] on button "Add Attachment" at bounding box center [464, 179] width 105 height 27
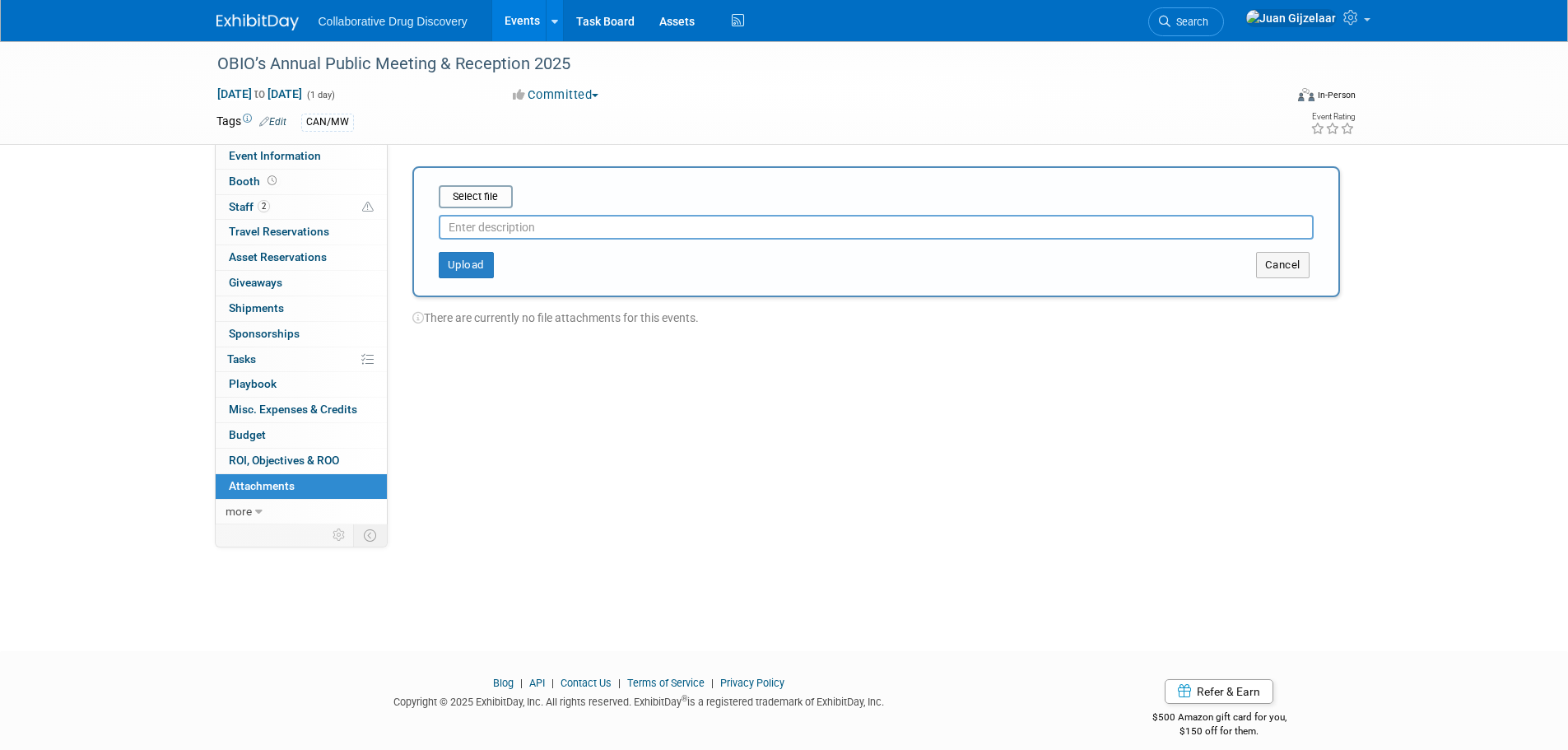
click at [565, 227] on input "text" at bounding box center [875, 226] width 874 height 25
type input "Invoice (Paid with Credit Card)"
click at [474, 271] on button "Upload" at bounding box center [466, 265] width 55 height 27
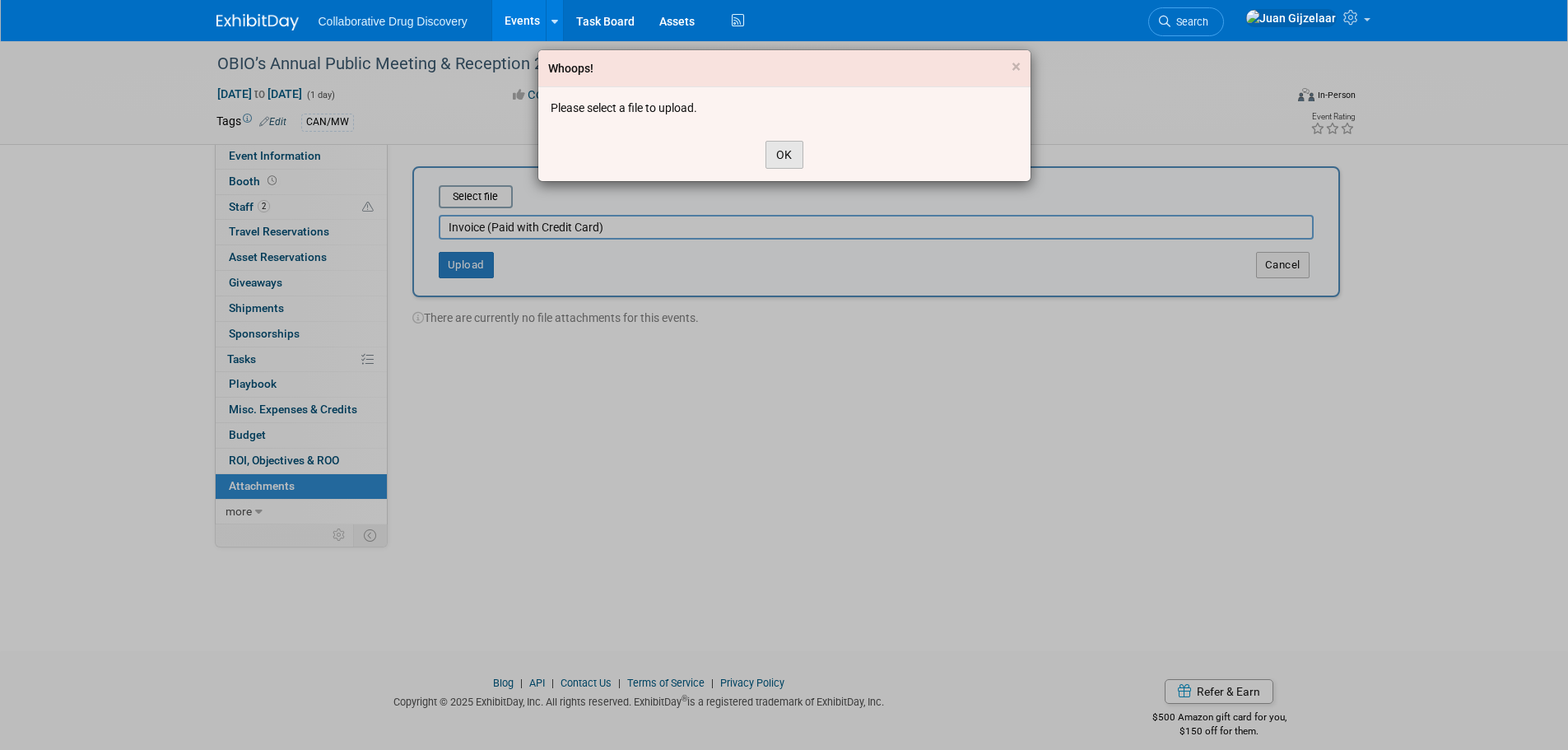
click at [776, 159] on button "OK" at bounding box center [784, 155] width 37 height 28
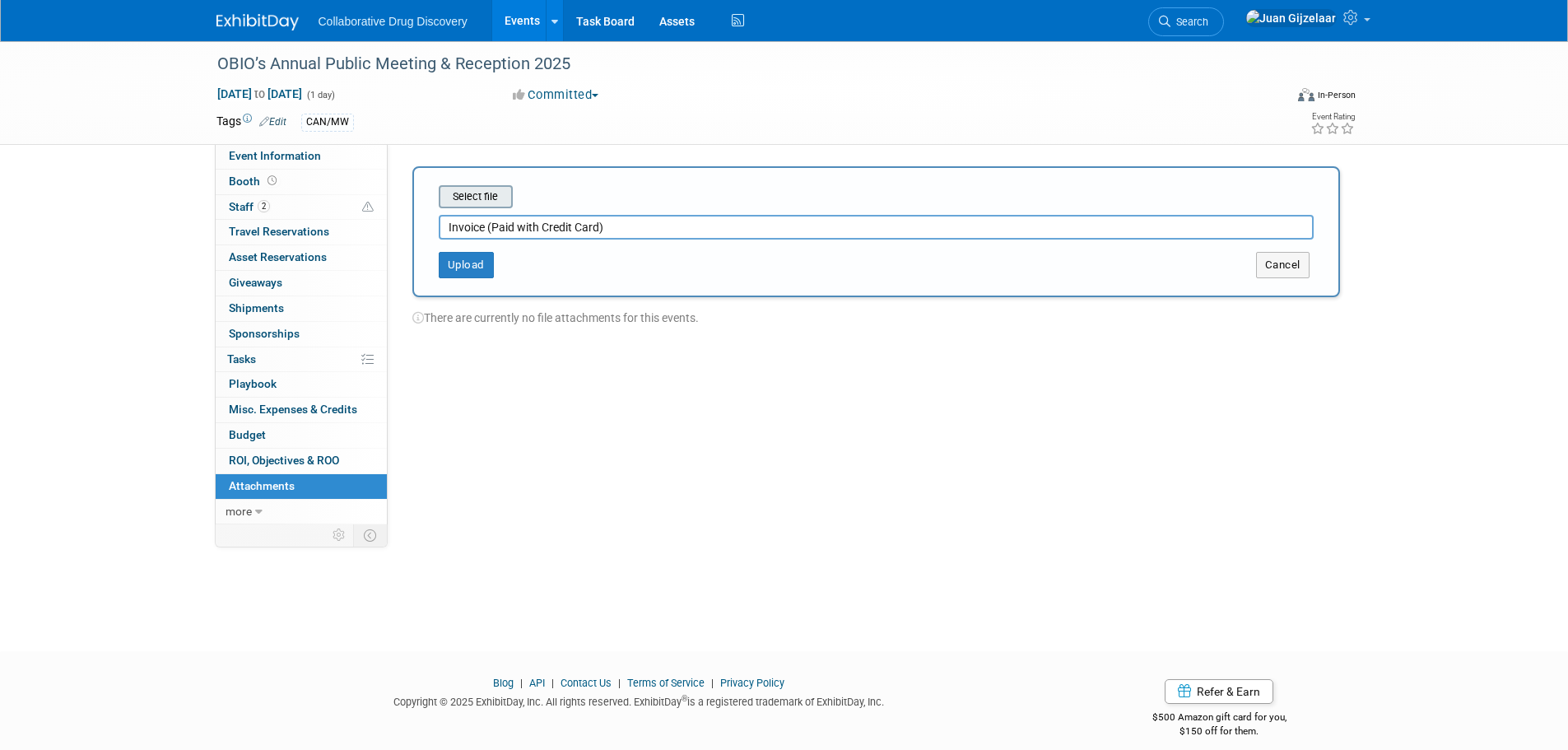
click at [490, 198] on input "file" at bounding box center [412, 197] width 196 height 20
click at [471, 260] on button "Upload" at bounding box center [466, 258] width 55 height 27
